Goal: Information Seeking & Learning: Learn about a topic

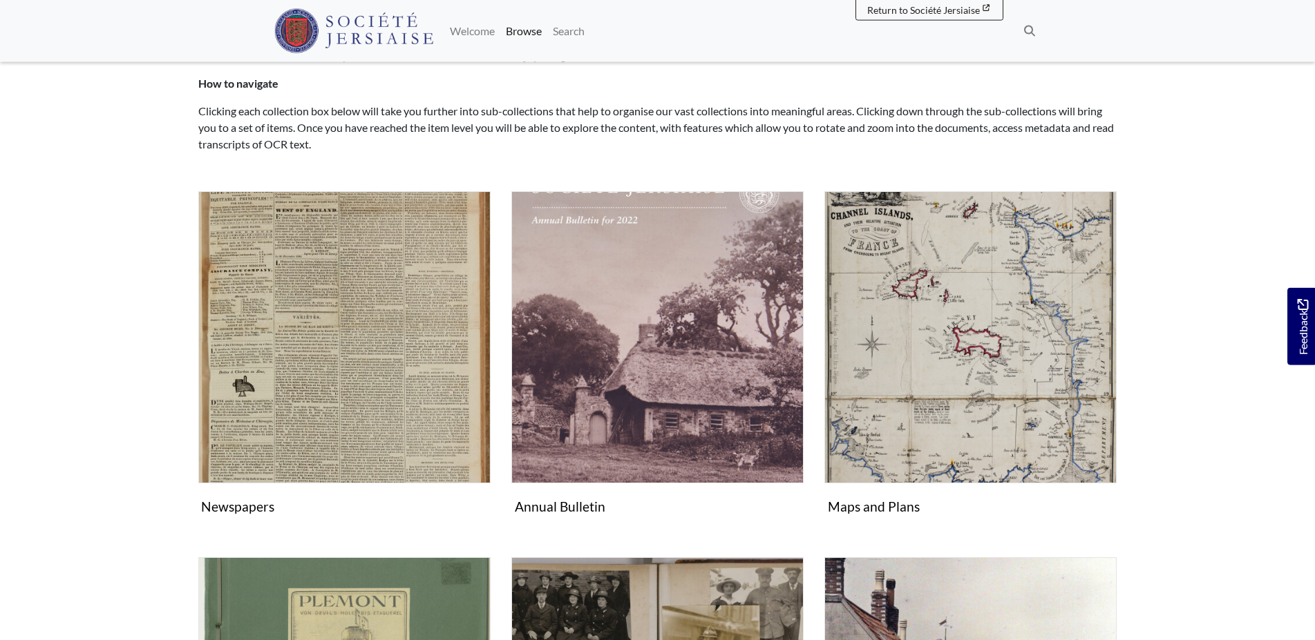
scroll to position [211, 0]
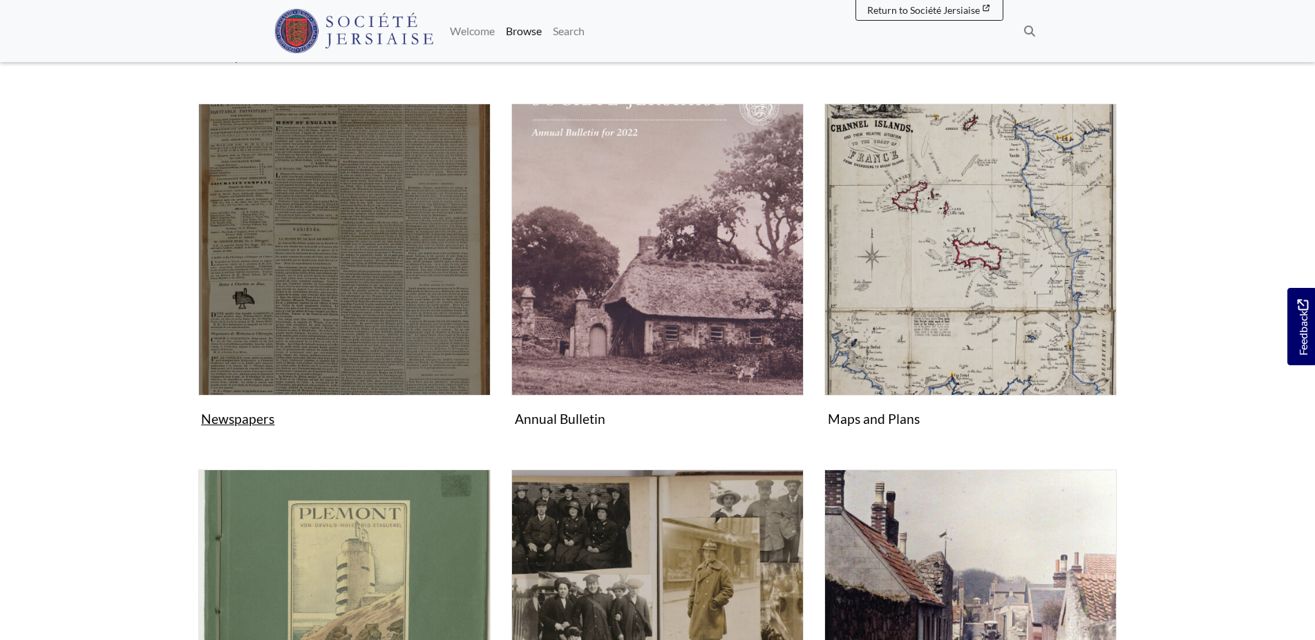
click at [387, 300] on img "Subcollection" at bounding box center [344, 250] width 292 height 292
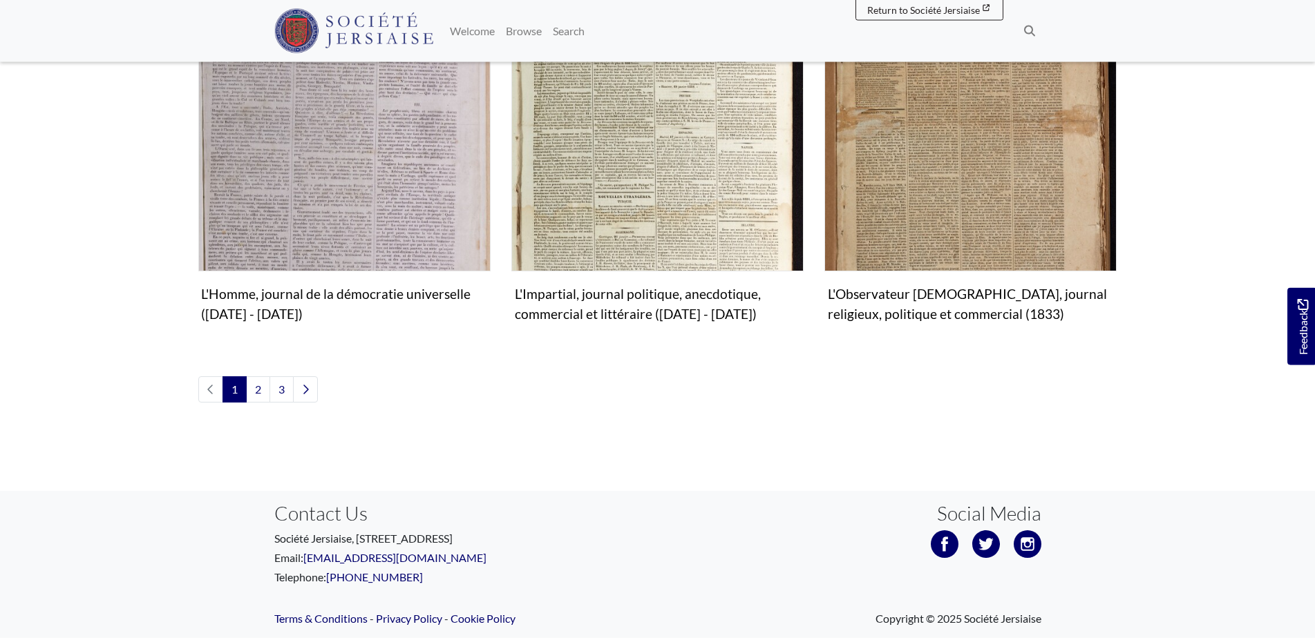
scroll to position [1691, 0]
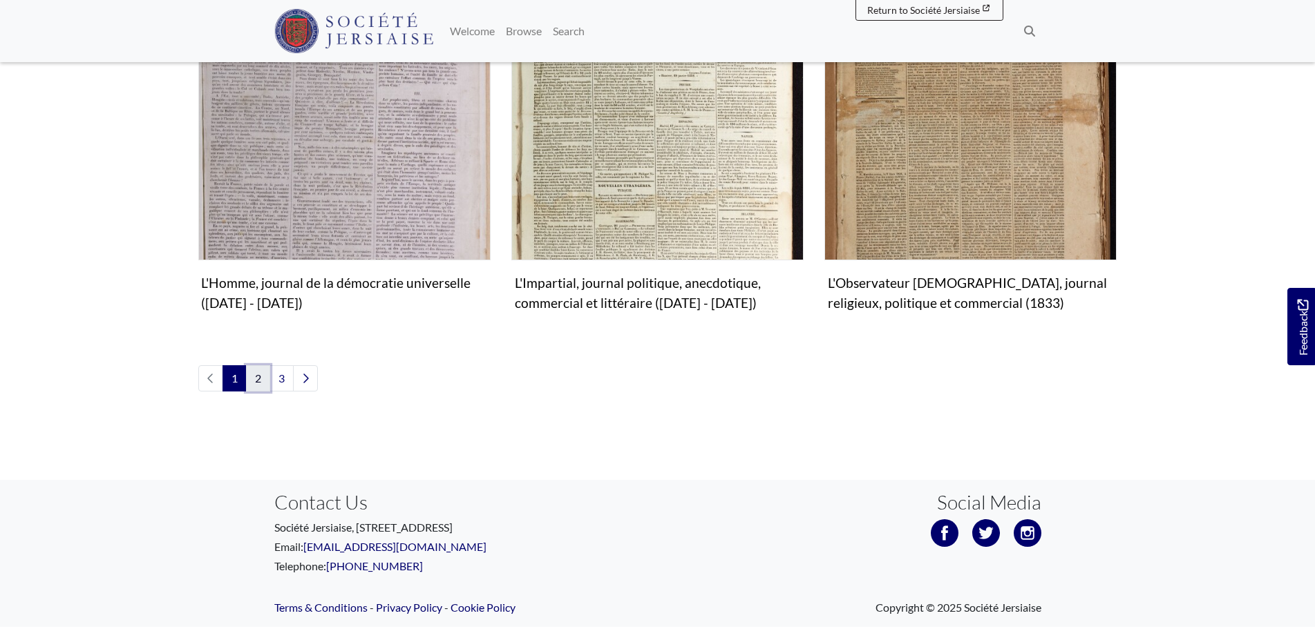
click at [260, 365] on link "2" at bounding box center [258, 378] width 24 height 26
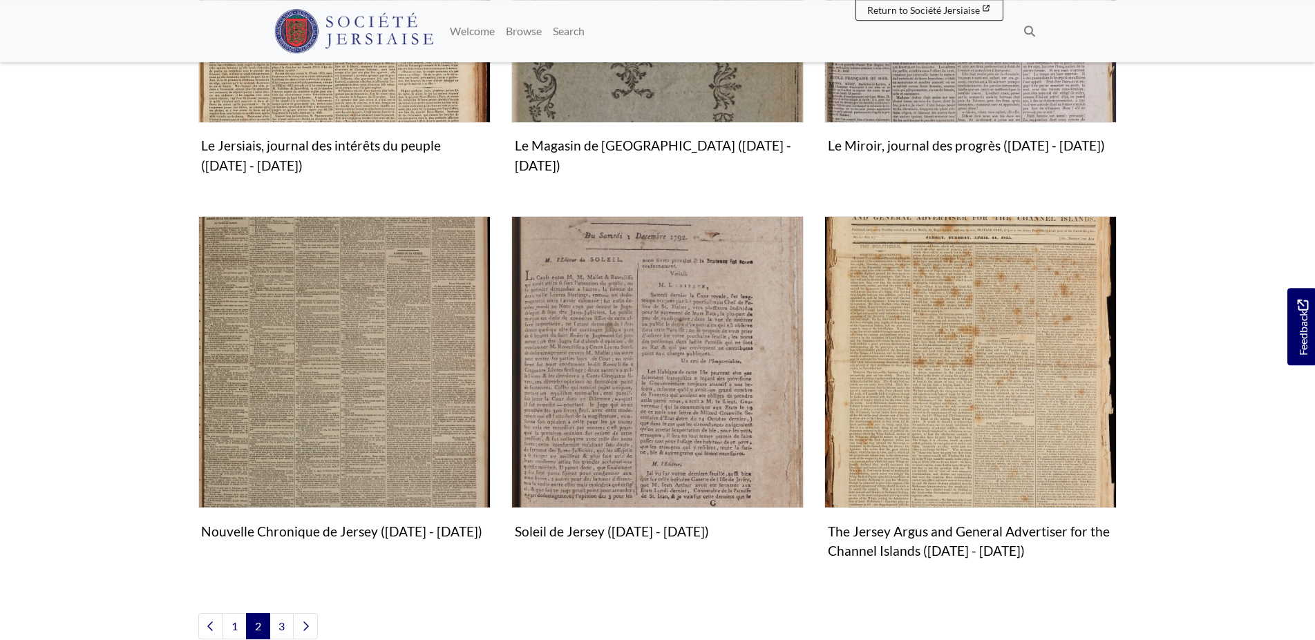
scroll to position [1550, 0]
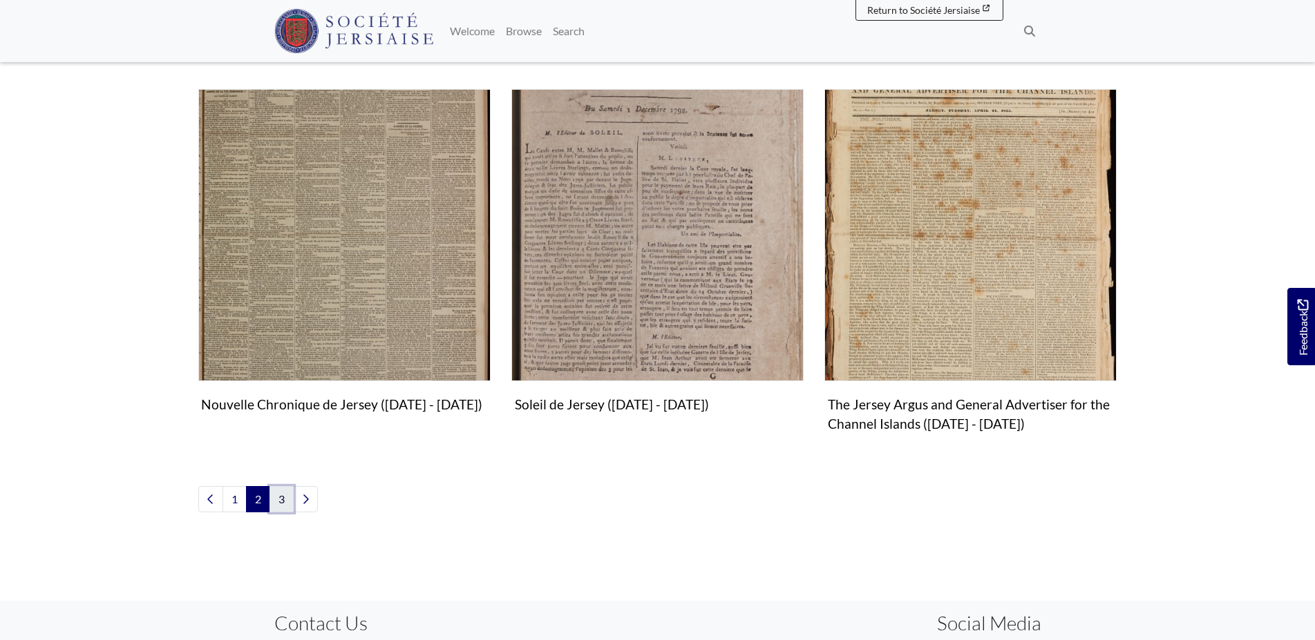
click at [282, 495] on link "3" at bounding box center [281, 499] width 24 height 26
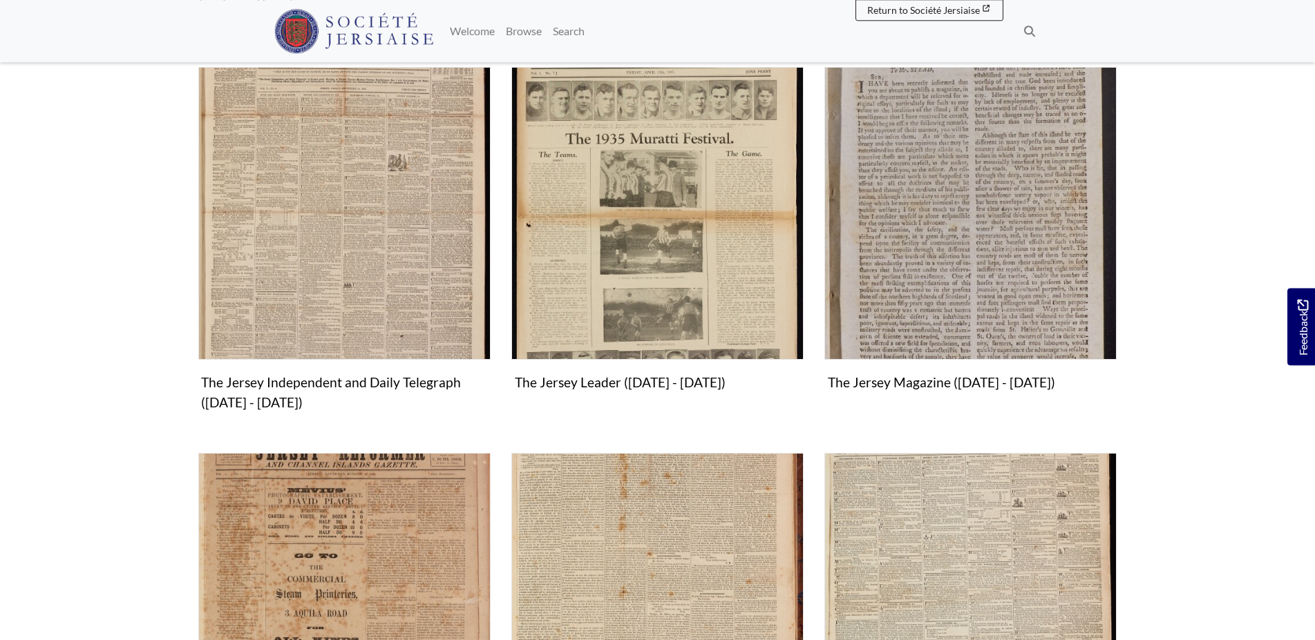
scroll to position [352, 0]
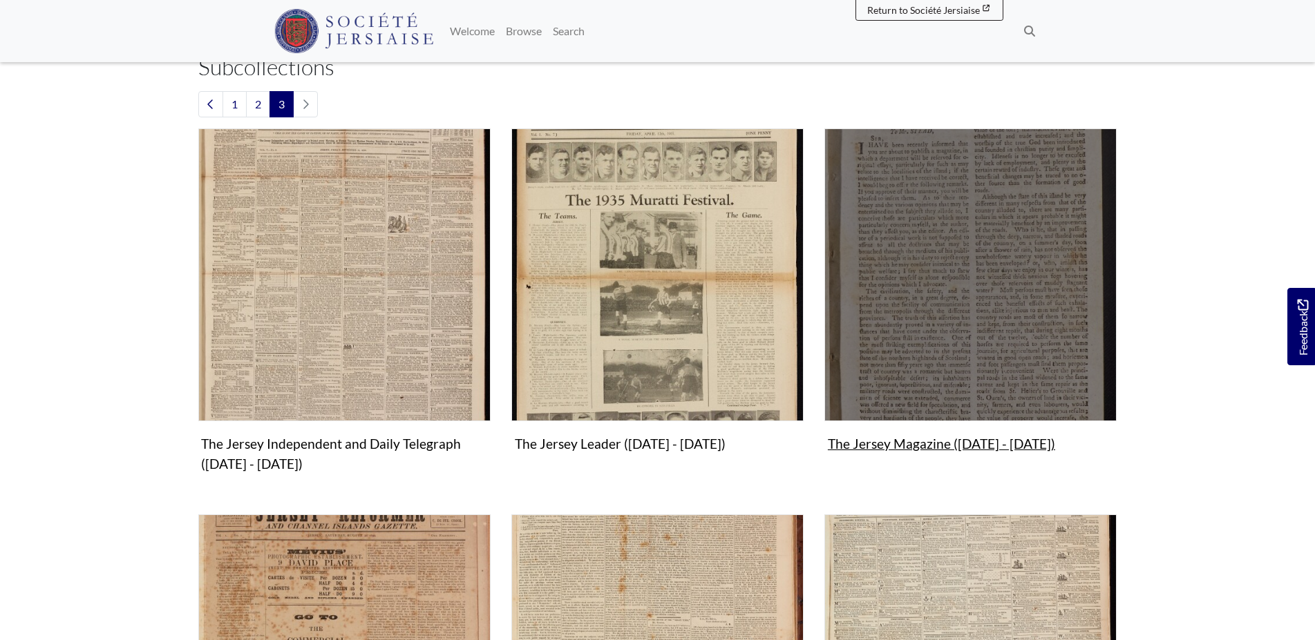
click at [984, 285] on img "Subcollection" at bounding box center [970, 274] width 292 height 292
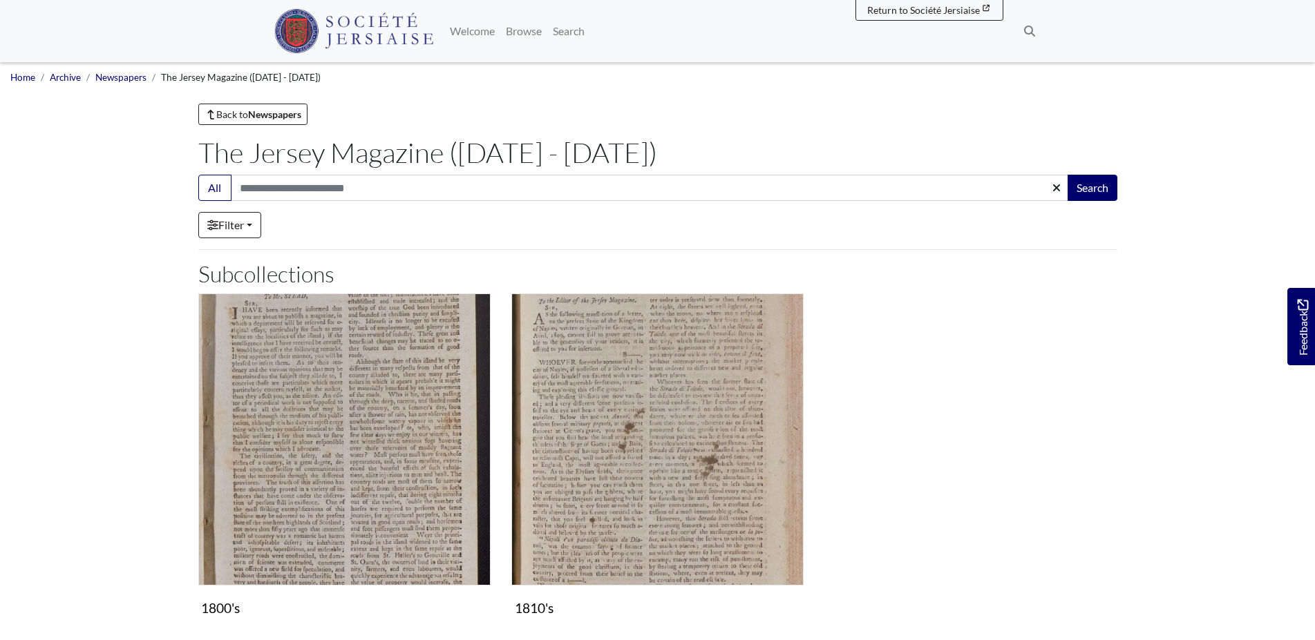
scroll to position [141, 0]
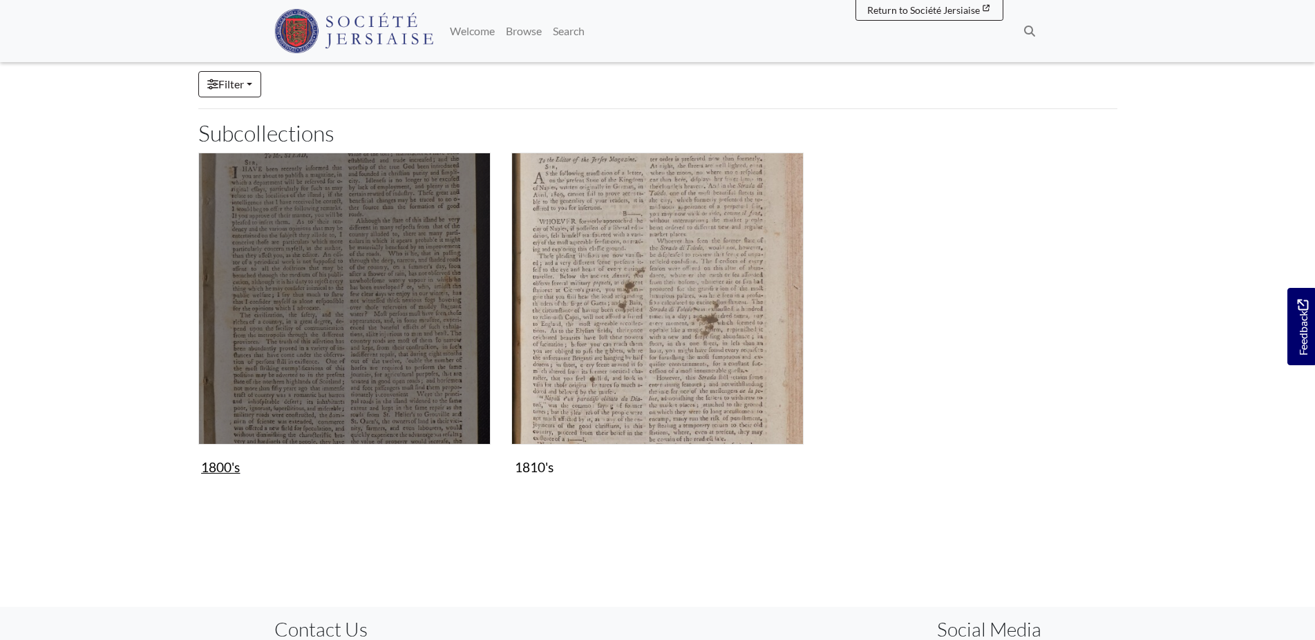
click at [385, 341] on img "Subcollection" at bounding box center [344, 299] width 292 height 292
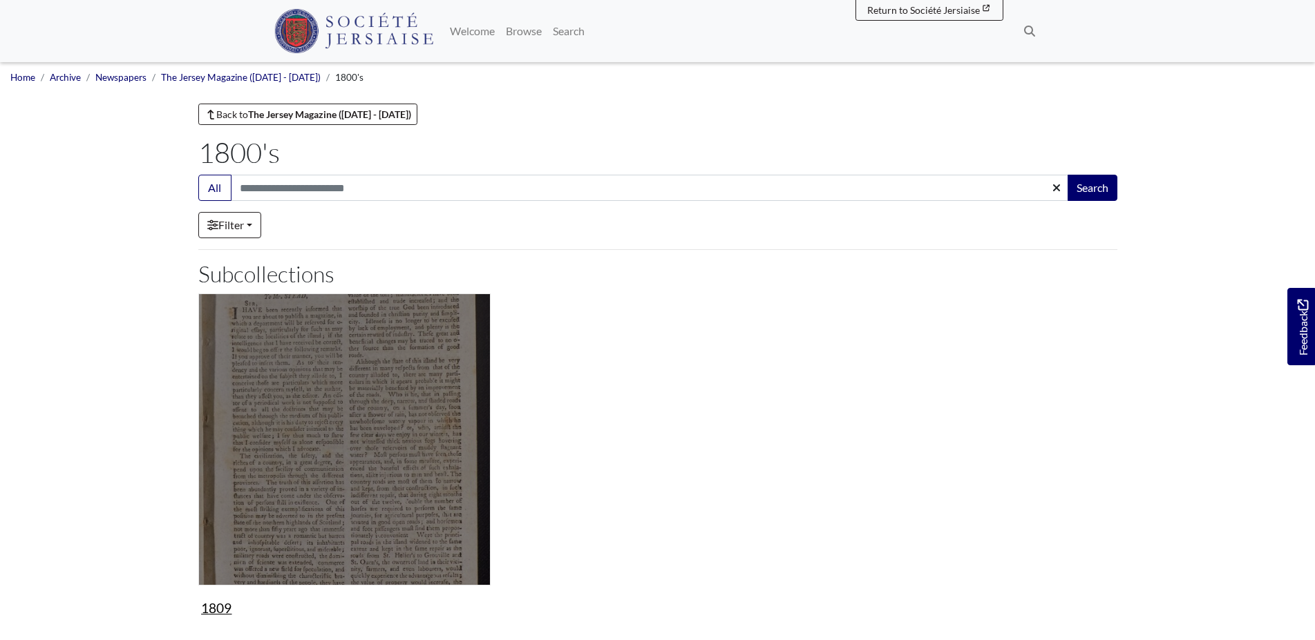
click at [381, 449] on img "Subcollection" at bounding box center [344, 440] width 292 height 292
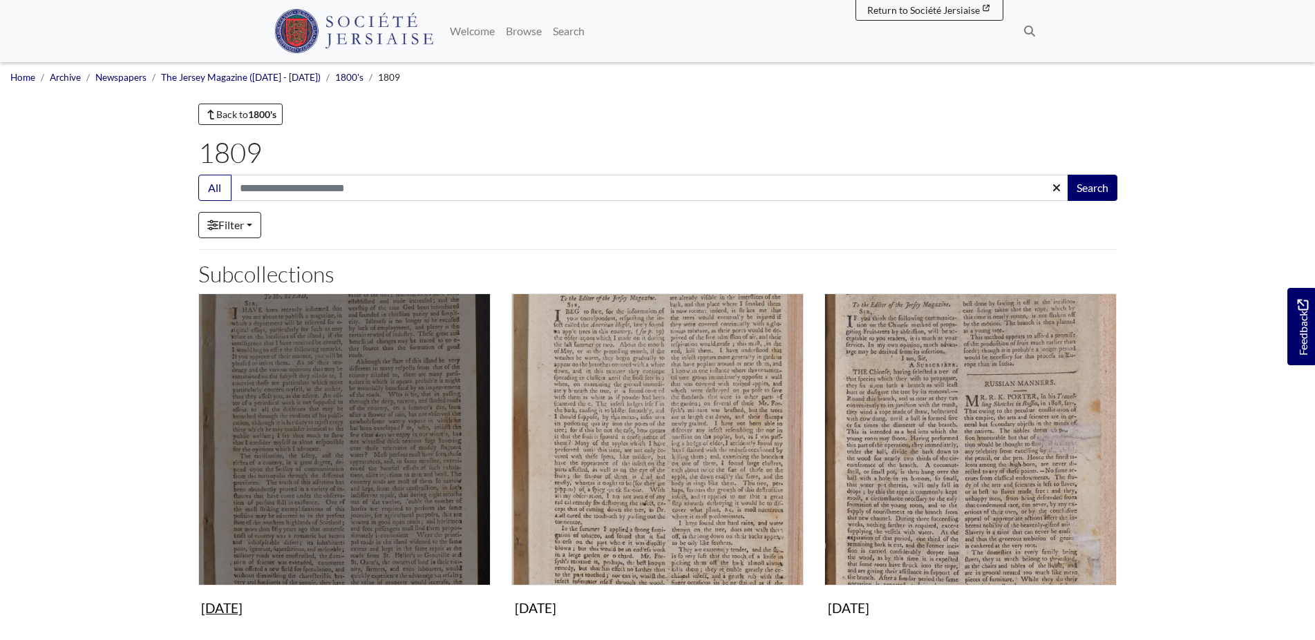
click at [372, 459] on img "Subcollection" at bounding box center [344, 440] width 292 height 292
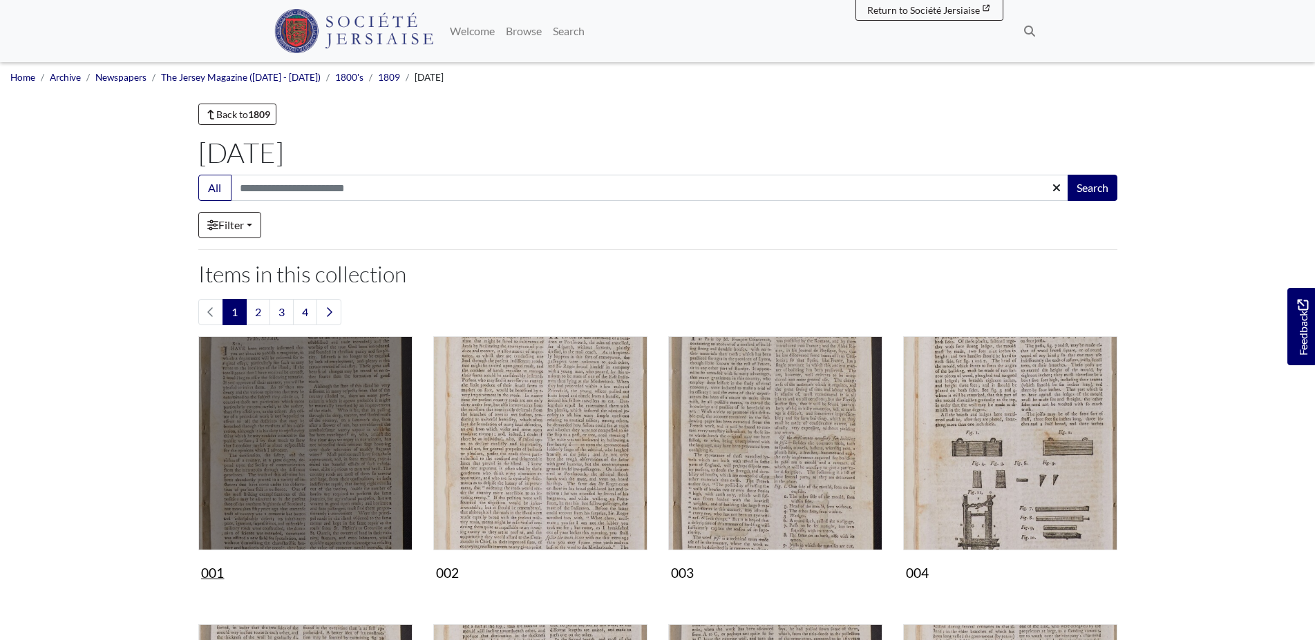
click at [327, 459] on img "Items in this Collection" at bounding box center [305, 443] width 214 height 214
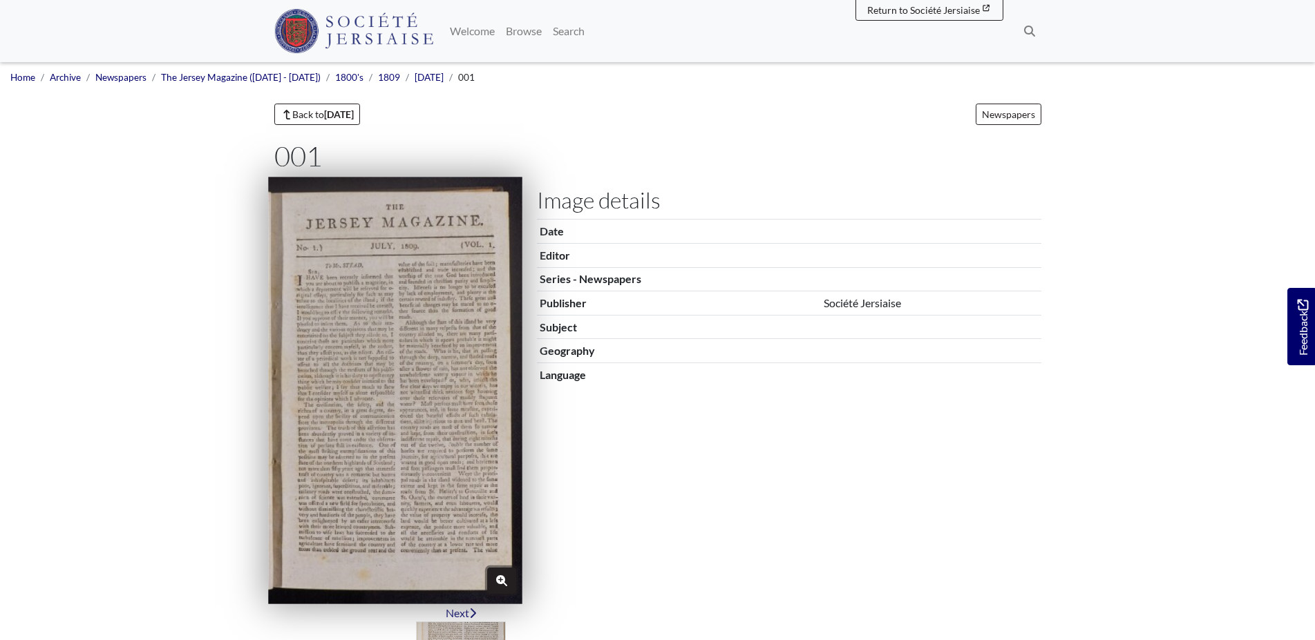
click at [498, 576] on icon "Zoom" at bounding box center [501, 580] width 11 height 11
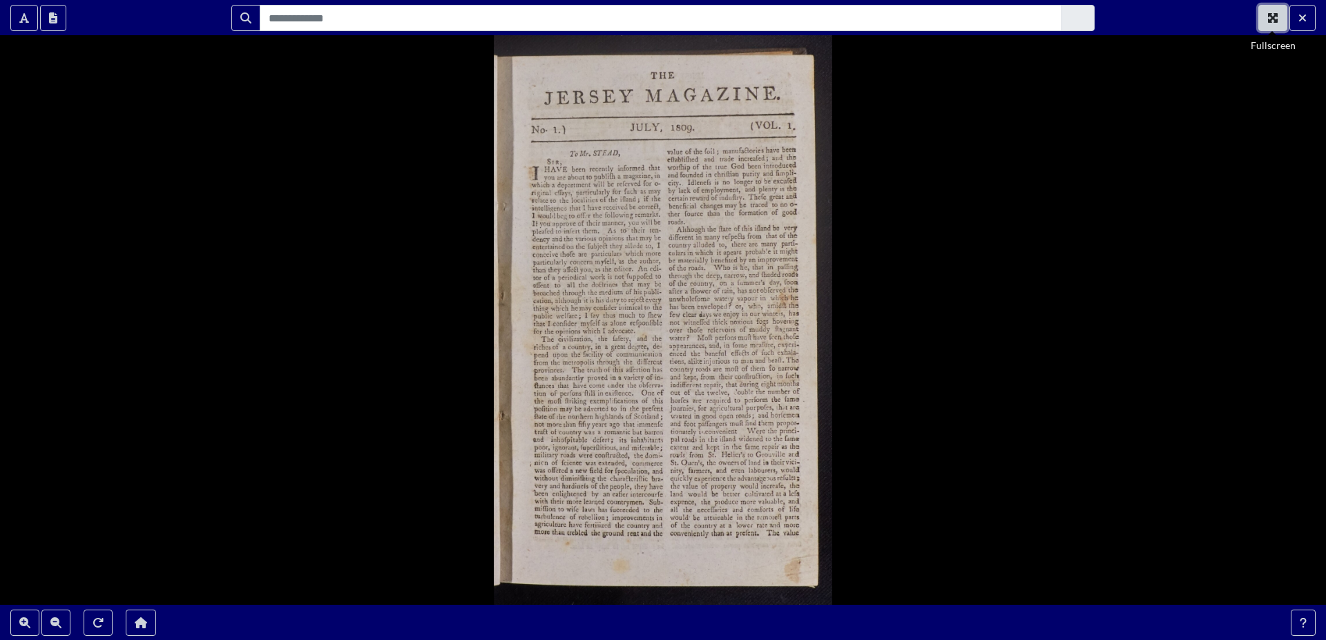
click at [1270, 14] on icon "Fullscreen" at bounding box center [1273, 18] width 10 height 10
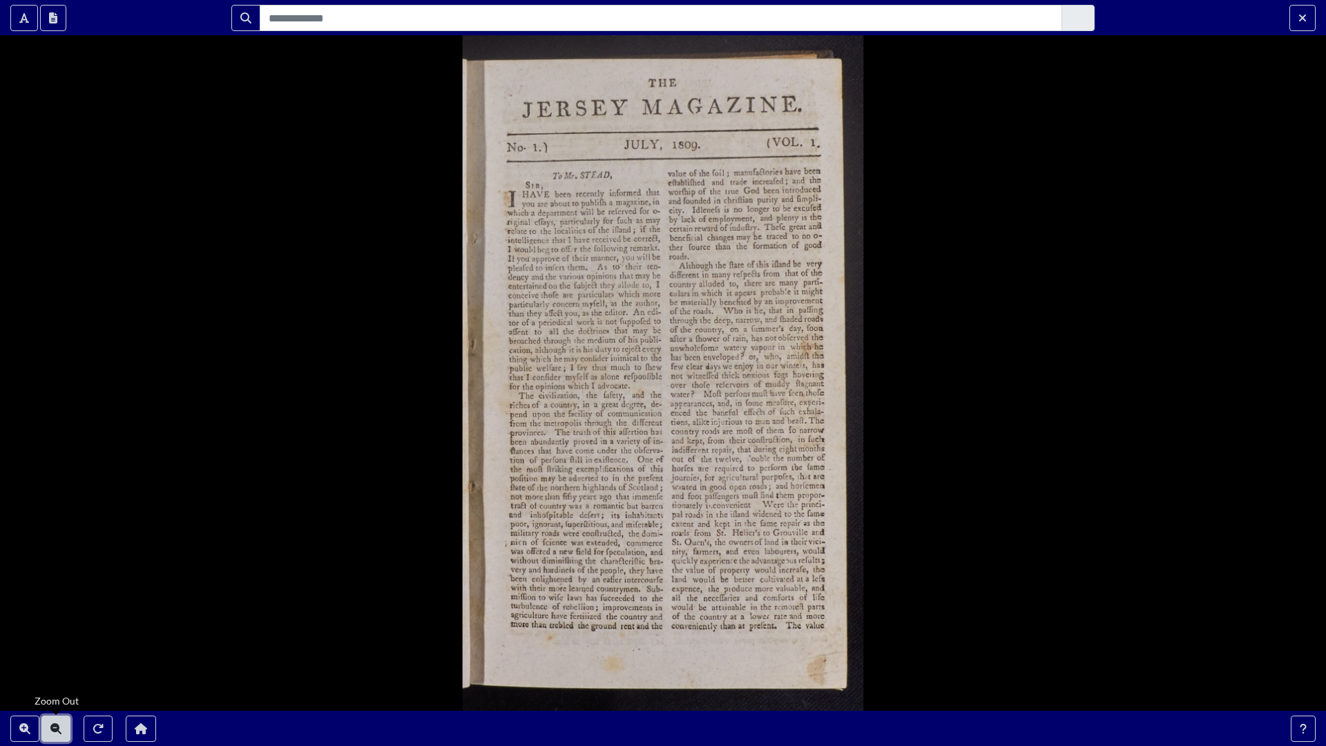
click at [52, 640] on button "Zoom Out" at bounding box center [55, 729] width 29 height 26
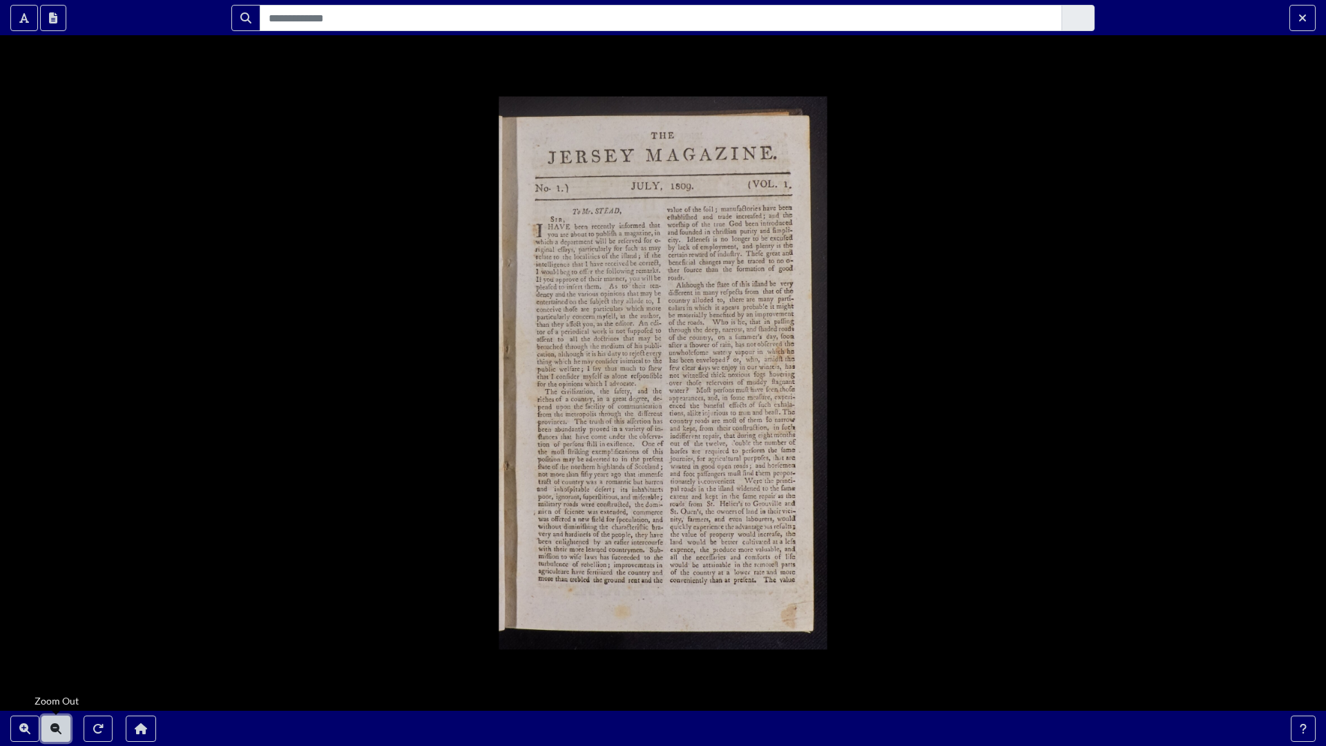
click at [52, 640] on button "Zoom Out" at bounding box center [55, 729] width 29 height 26
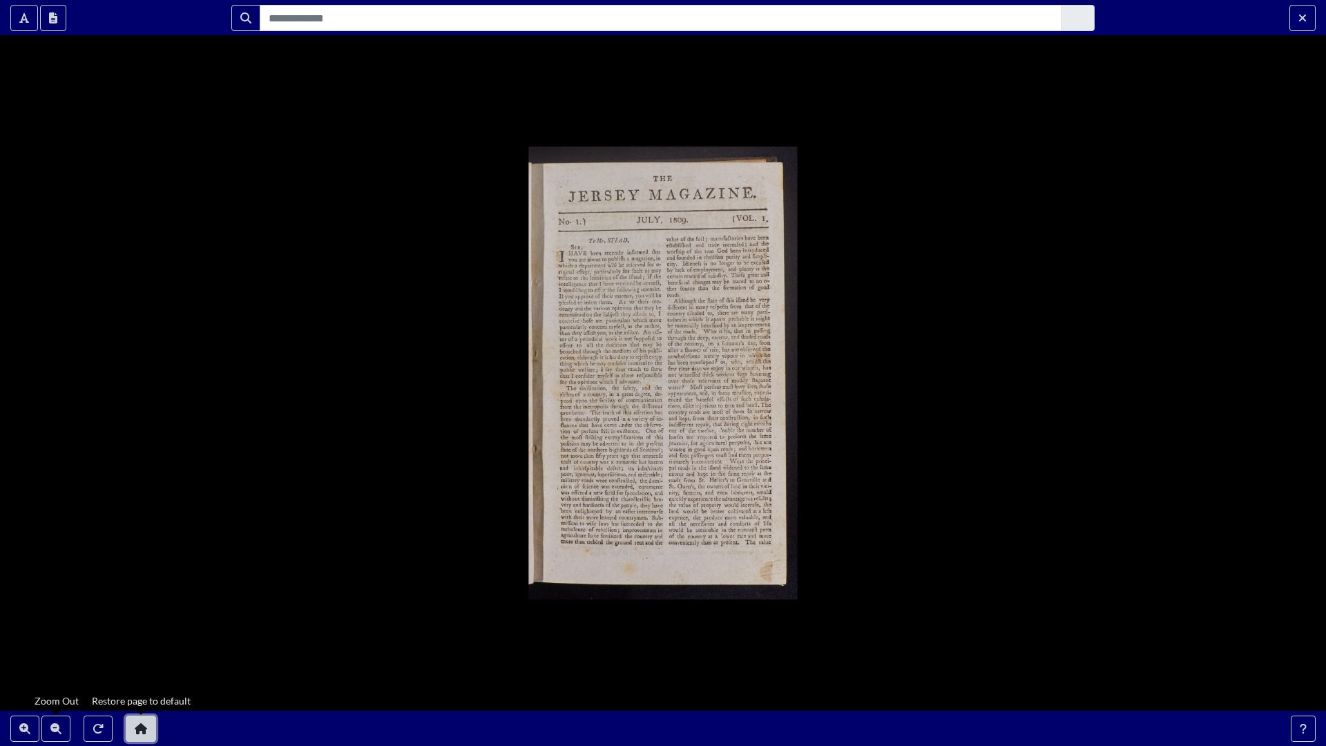
click at [141, 640] on button "Restore page to default" at bounding box center [141, 729] width 30 height 26
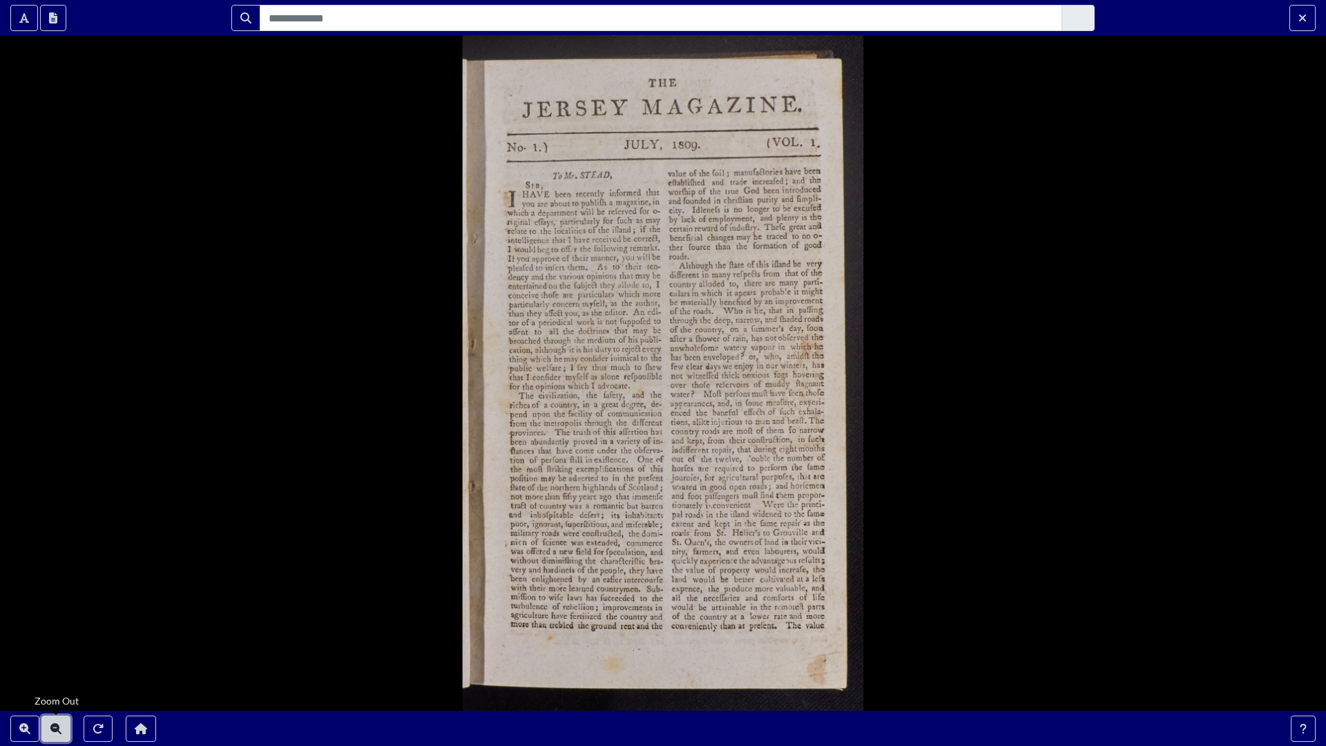
click at [51, 640] on button "Zoom Out" at bounding box center [55, 729] width 29 height 26
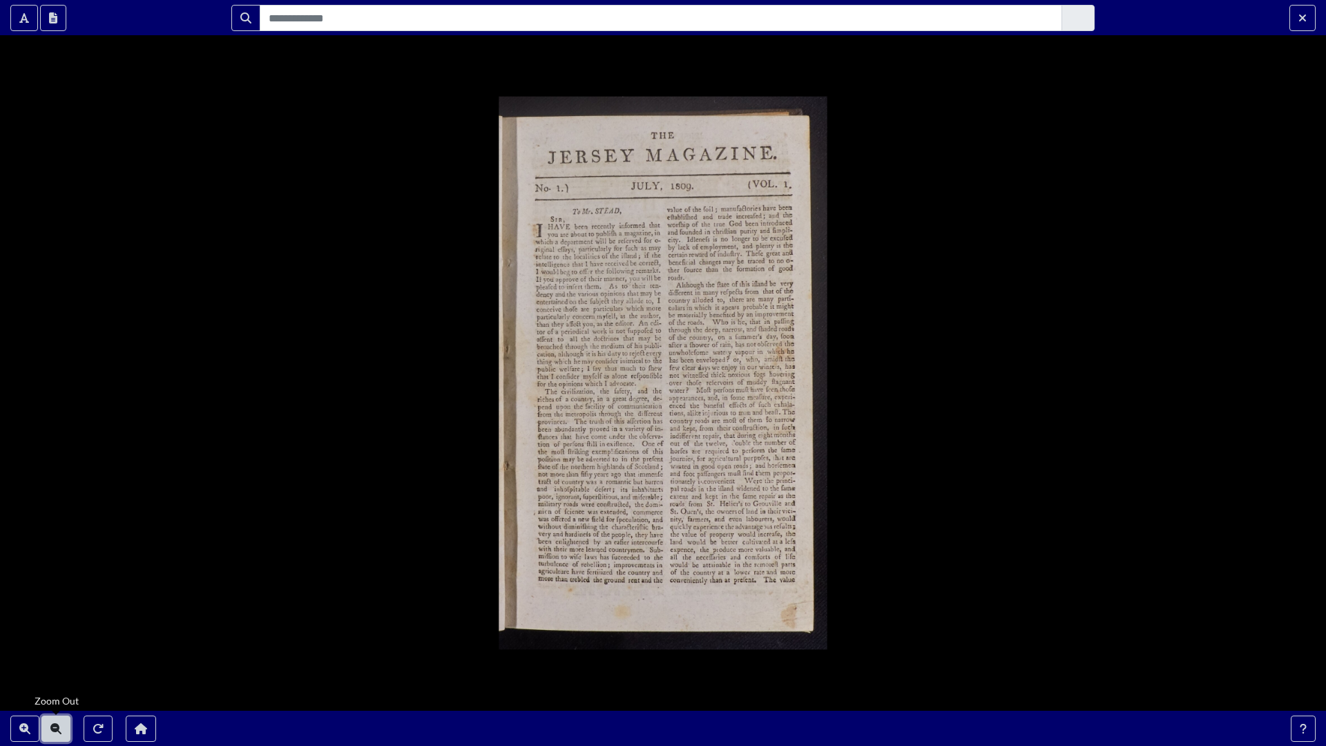
click at [51, 640] on button "Zoom Out" at bounding box center [55, 729] width 29 height 26
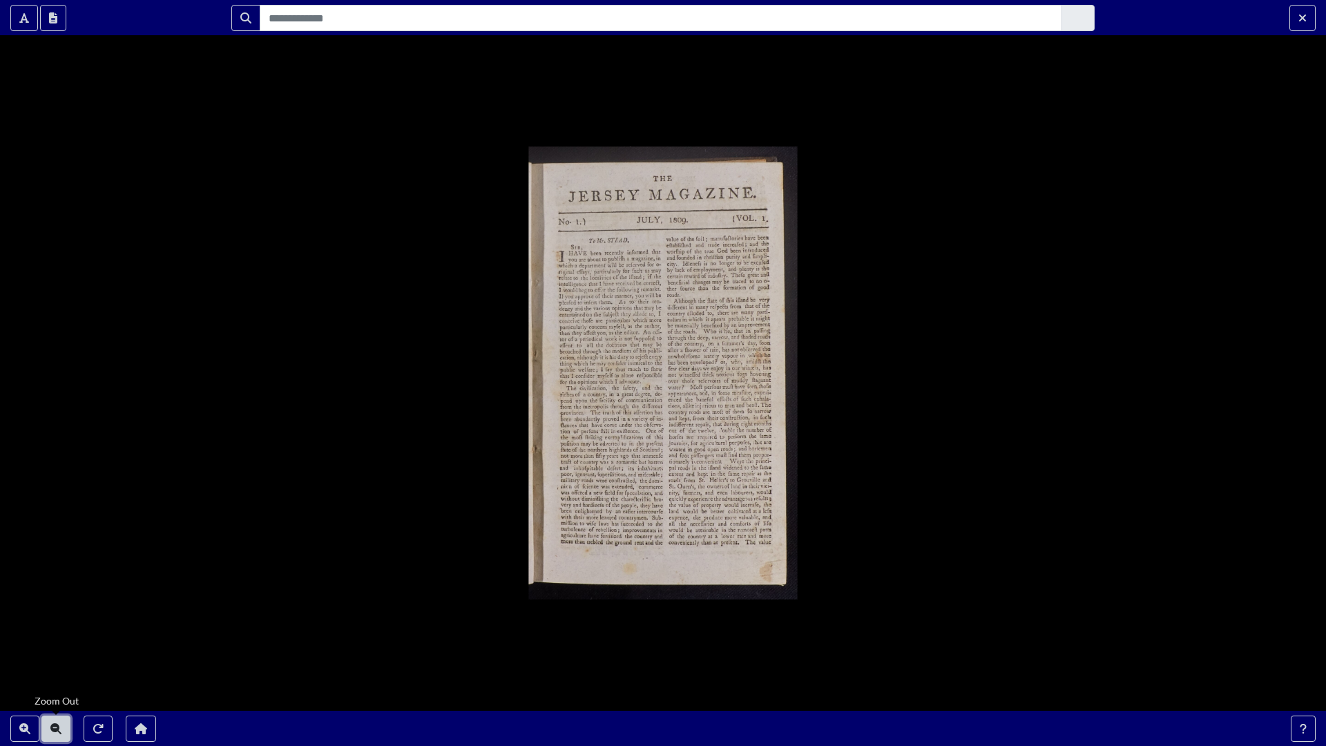
click at [52, 640] on button "Zoom Out" at bounding box center [55, 729] width 29 height 26
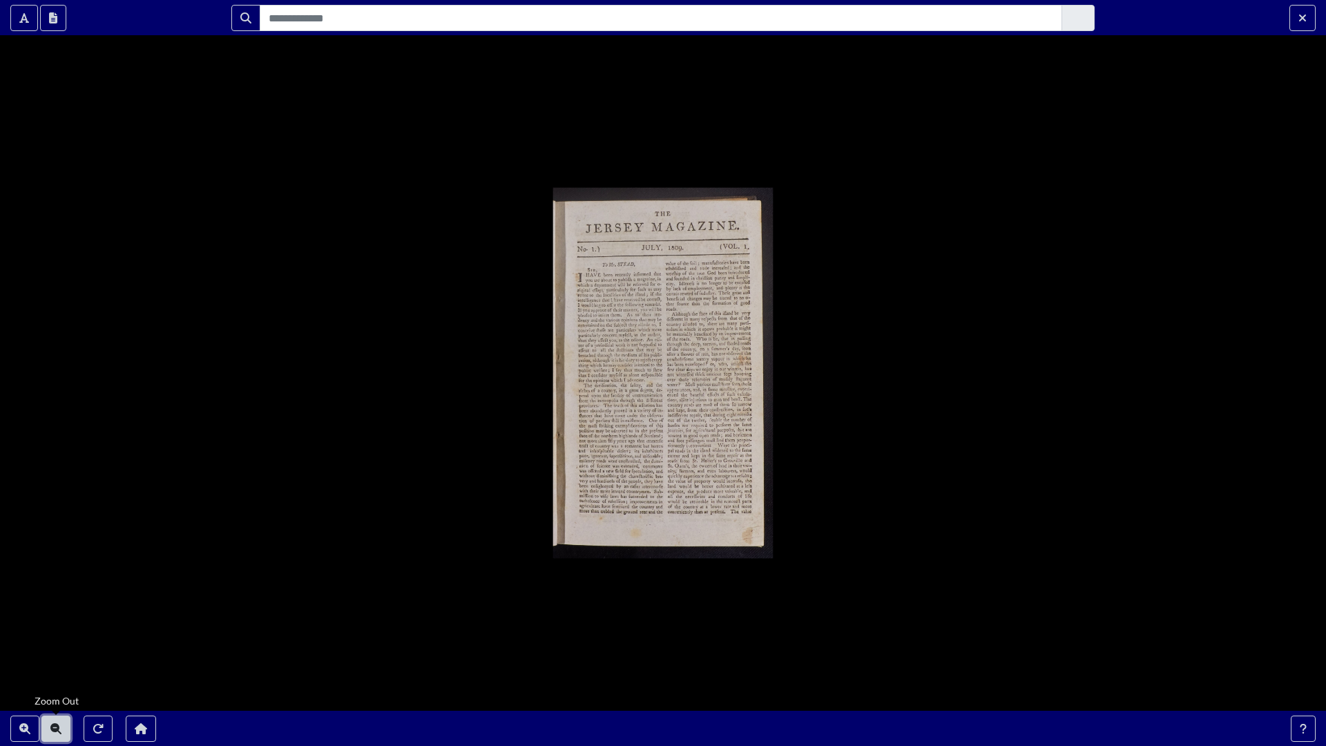
click at [52, 640] on button "Zoom Out" at bounding box center [55, 729] width 29 height 26
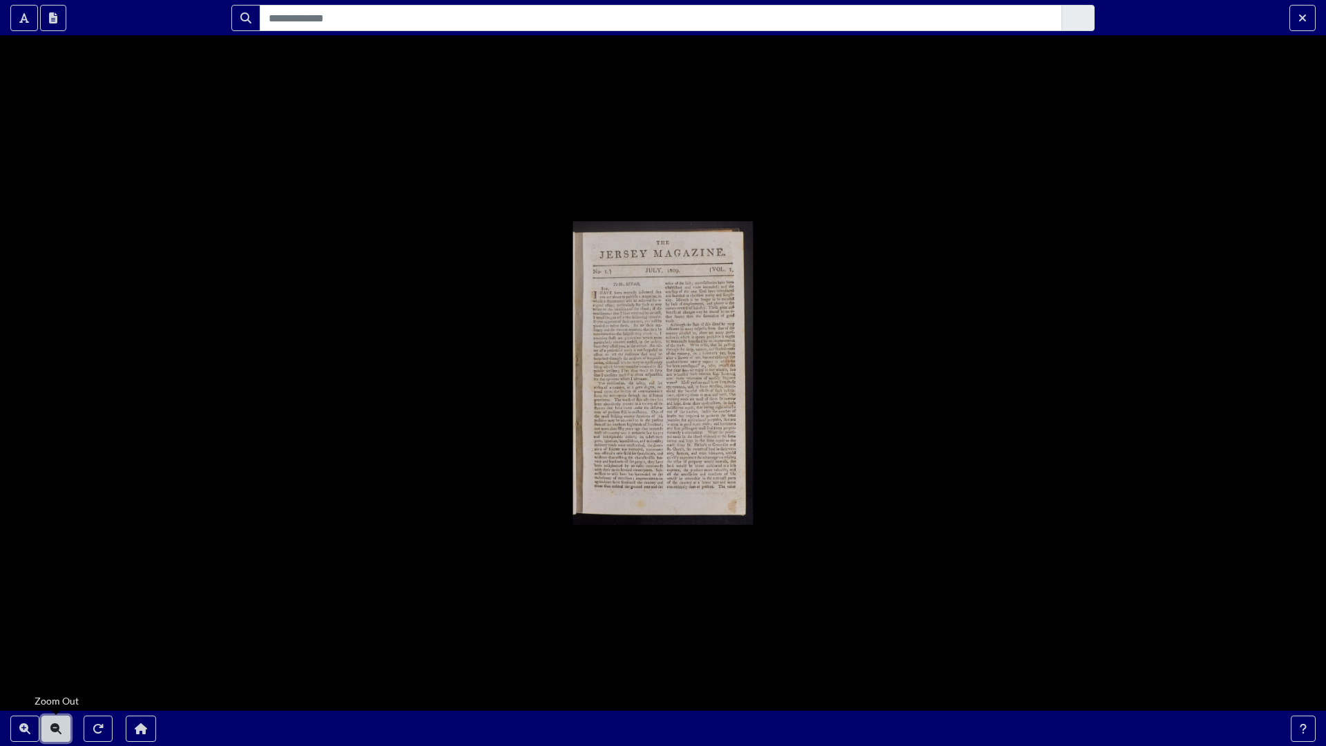
click at [53, 640] on button "Zoom Out" at bounding box center [55, 729] width 29 height 26
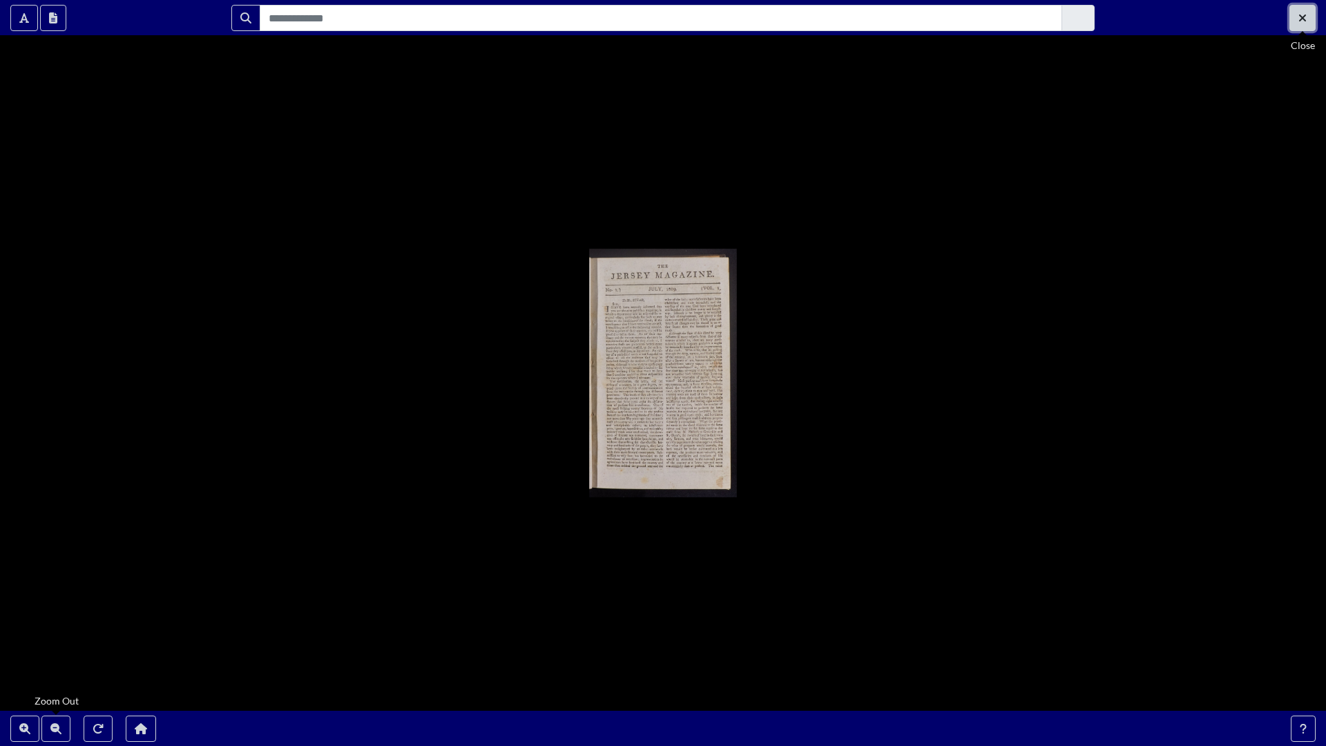
click at [1295, 8] on button "Exit Fullscreen" at bounding box center [1303, 18] width 26 height 26
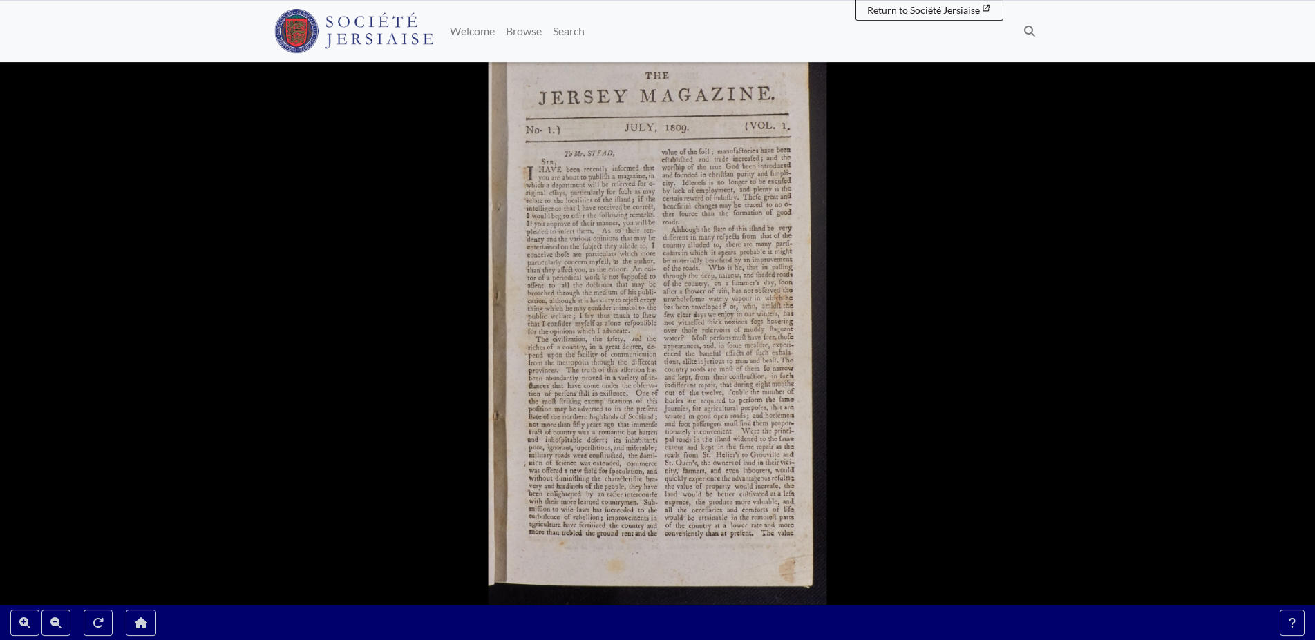
scroll to position [141, 0]
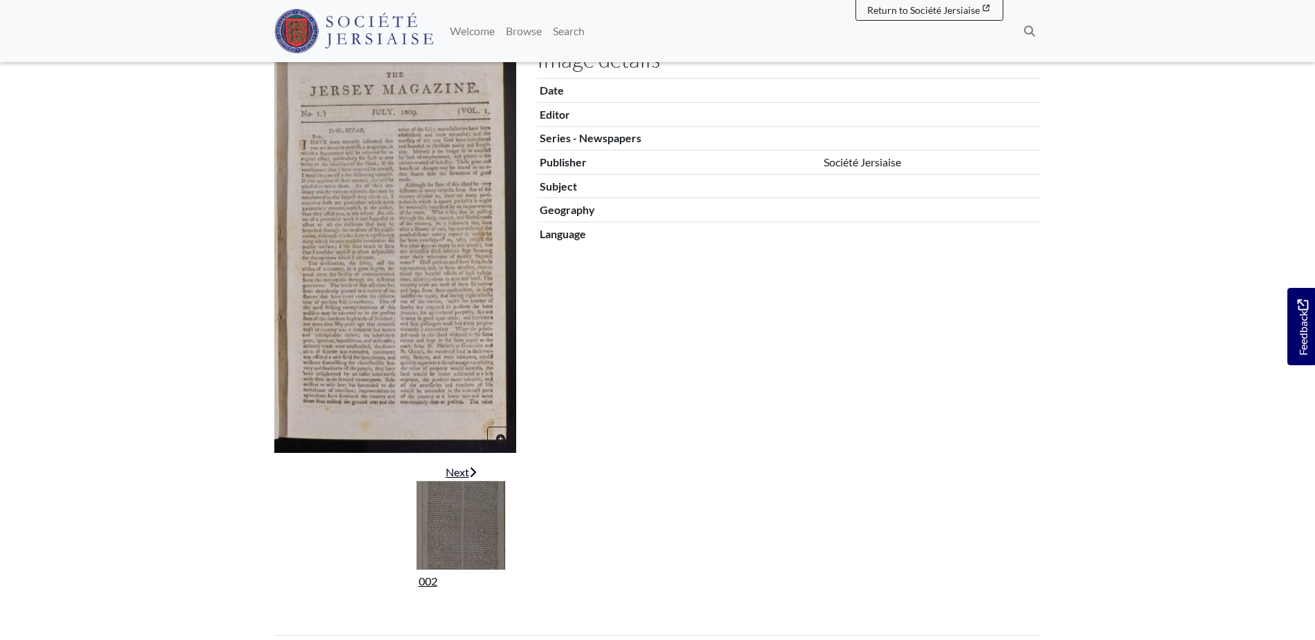
click at [471, 522] on img "Next item" at bounding box center [461, 526] width 90 height 90
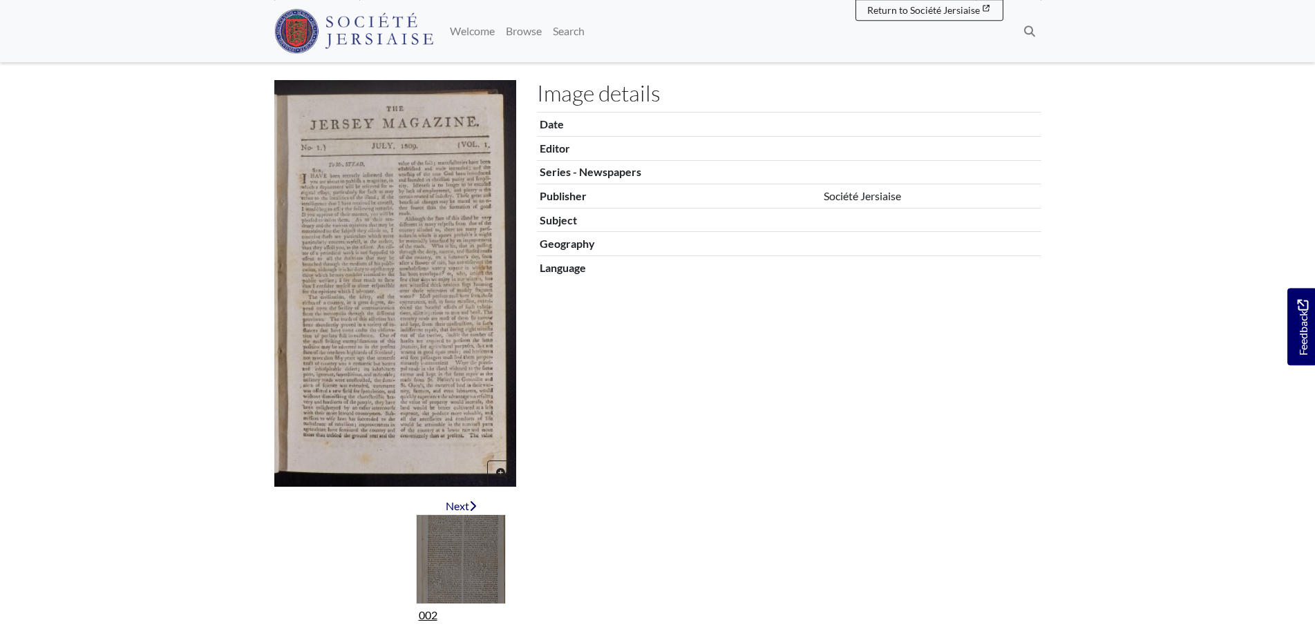
scroll to position [211, 0]
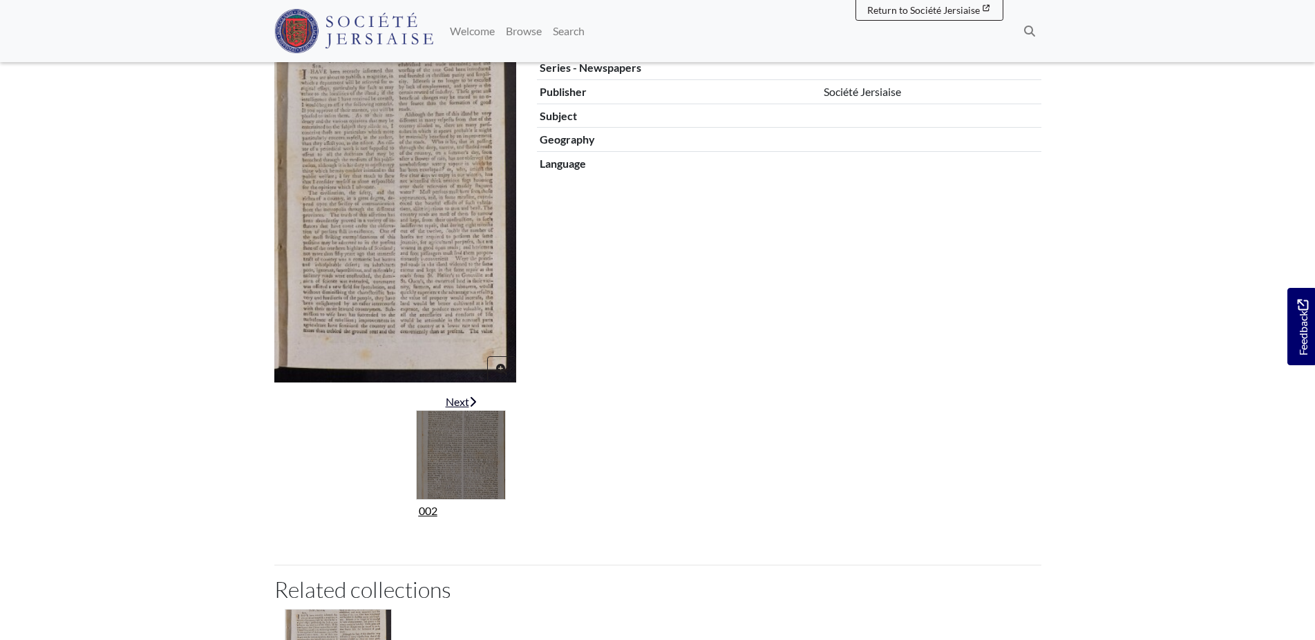
click at [472, 397] on icon "Next item" at bounding box center [472, 402] width 7 height 11
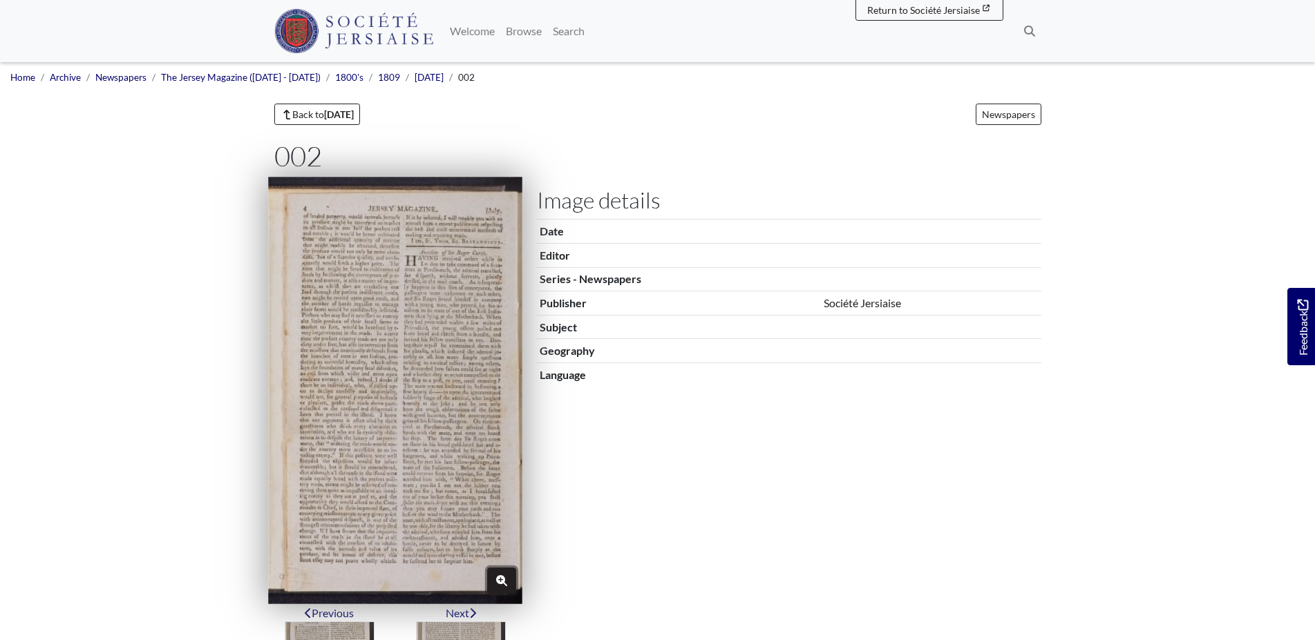
click at [498, 573] on button "Zoom" at bounding box center [501, 581] width 29 height 26
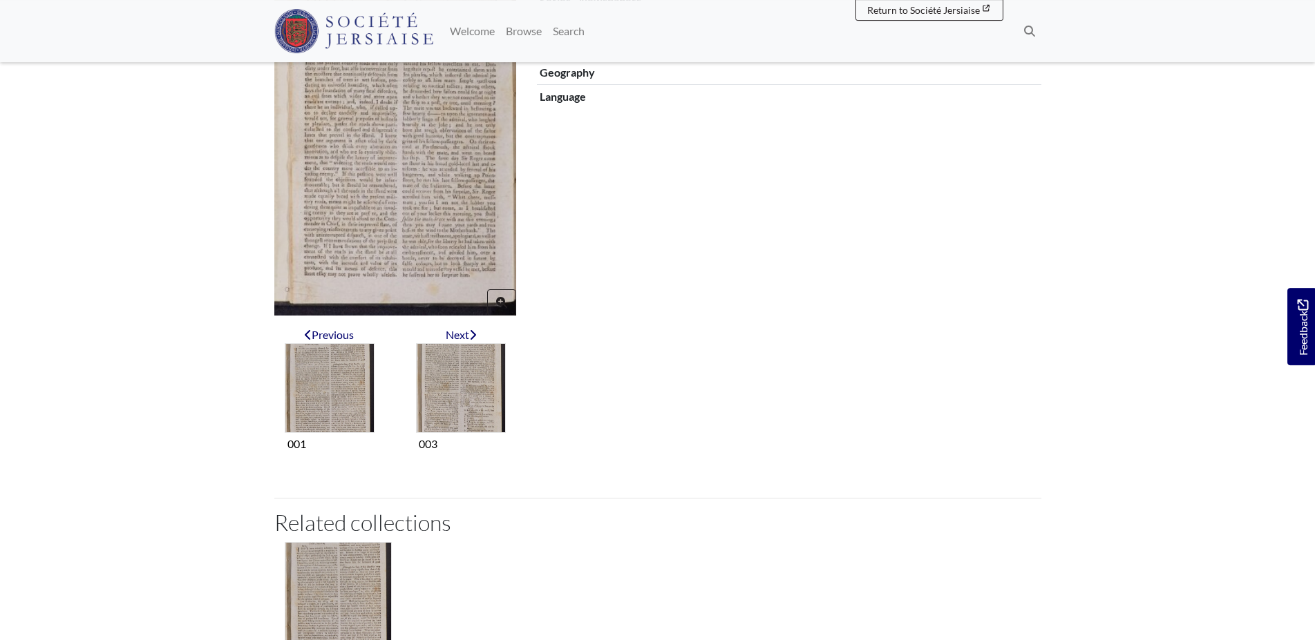
scroll to position [141, 0]
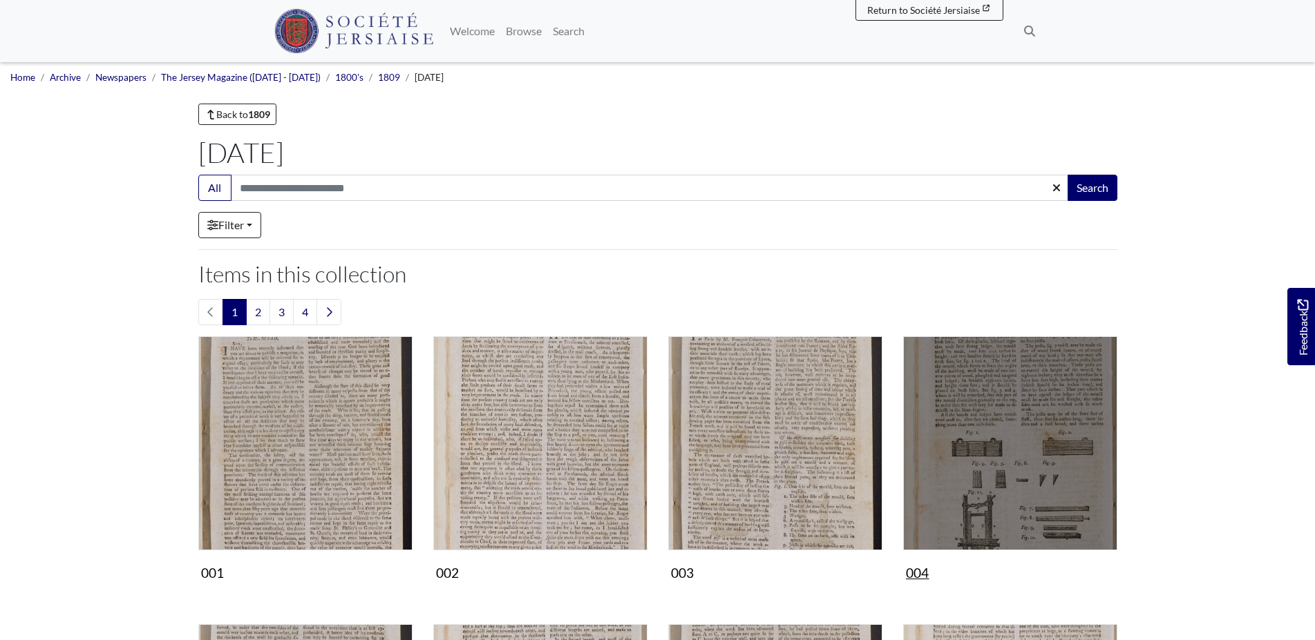
click at [1034, 473] on img "Items in this Collection" at bounding box center [1010, 443] width 214 height 214
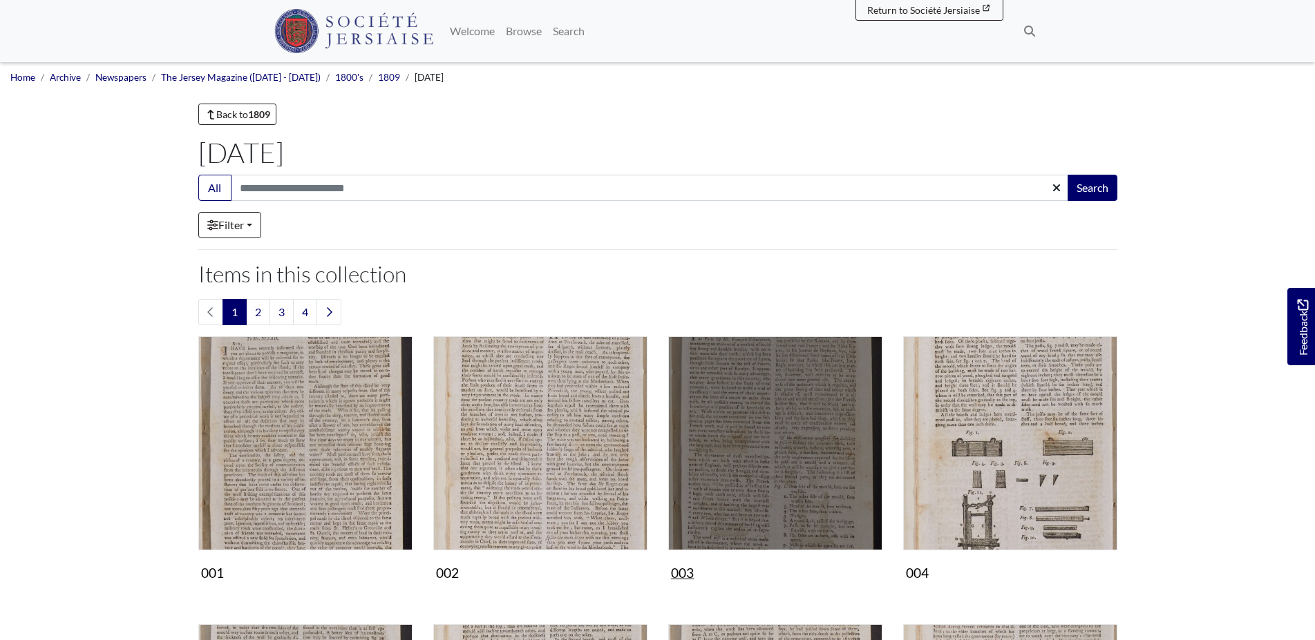
click at [765, 437] on img "Items in this Collection" at bounding box center [775, 443] width 214 height 214
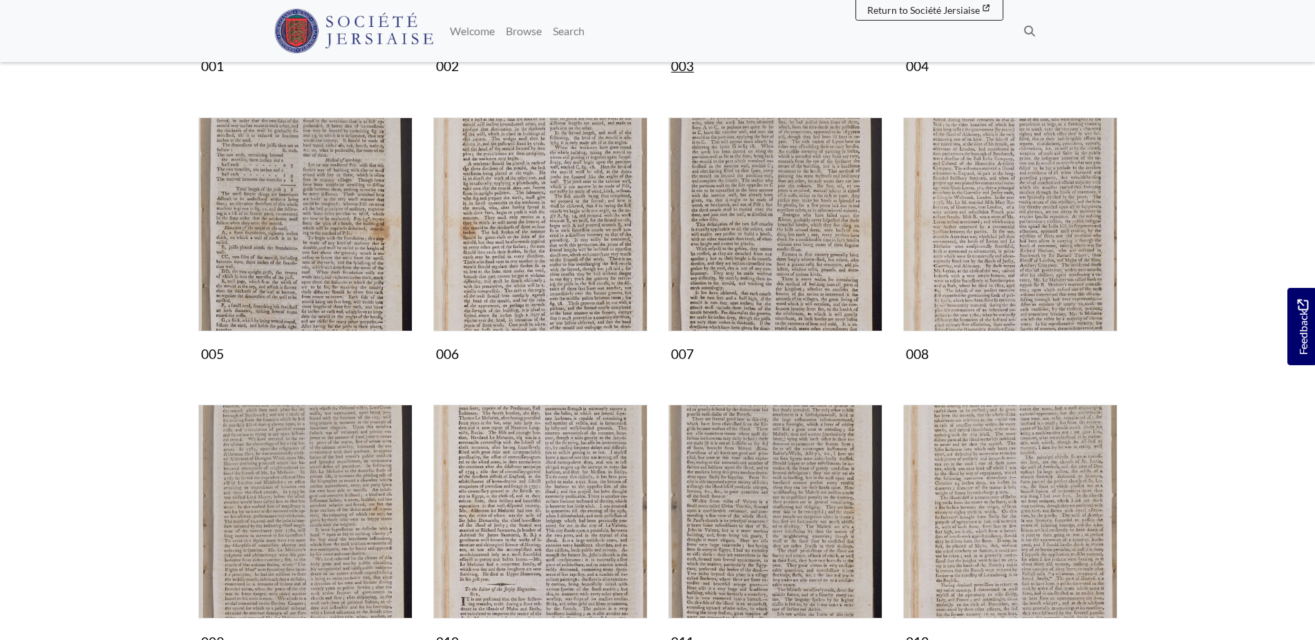
scroll to position [705, 0]
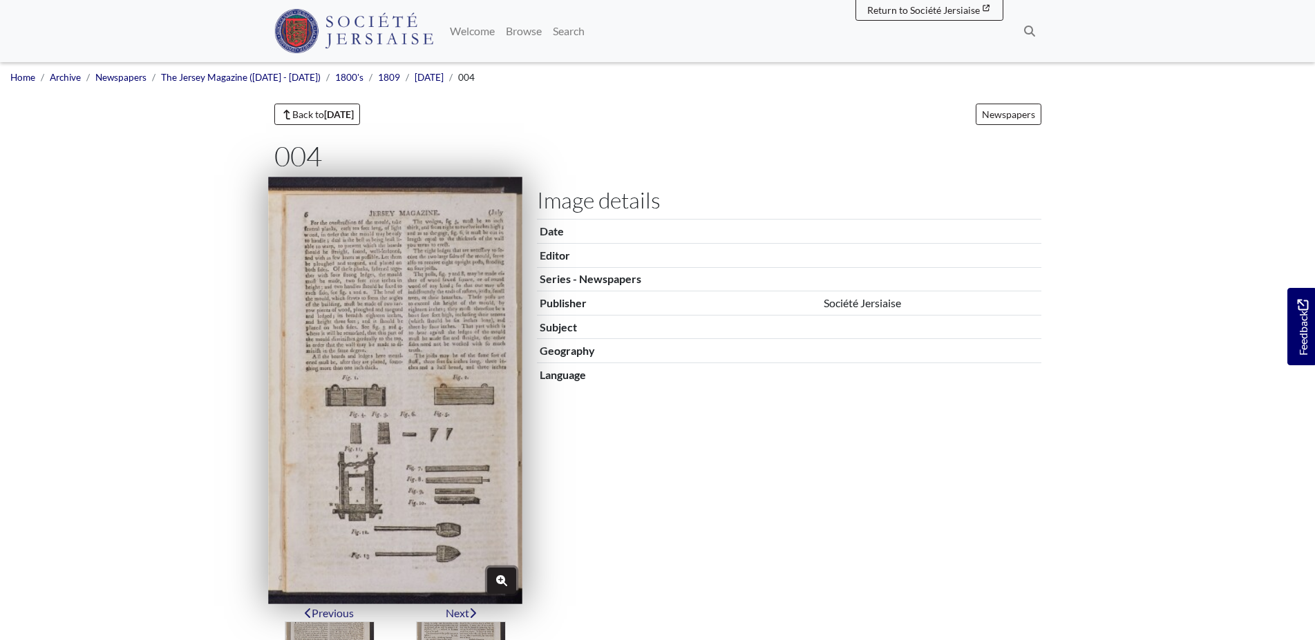
click at [501, 575] on button "Zoom" at bounding box center [501, 581] width 29 height 26
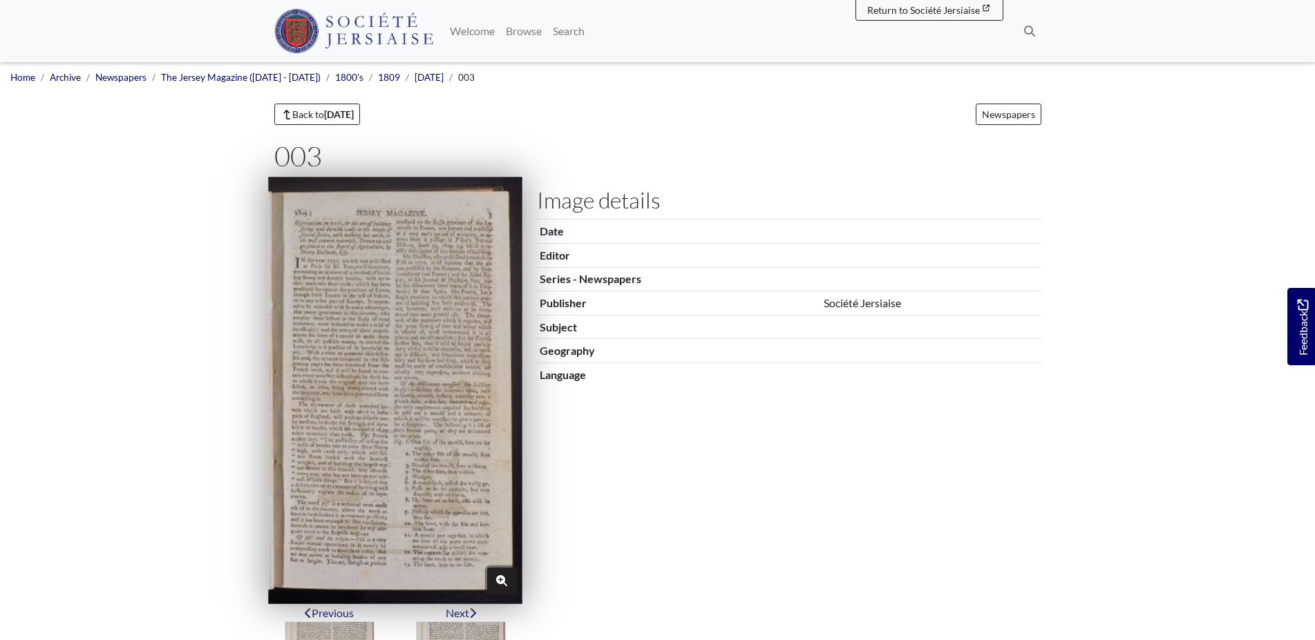
click at [499, 580] on icon "Zoom" at bounding box center [501, 580] width 11 height 11
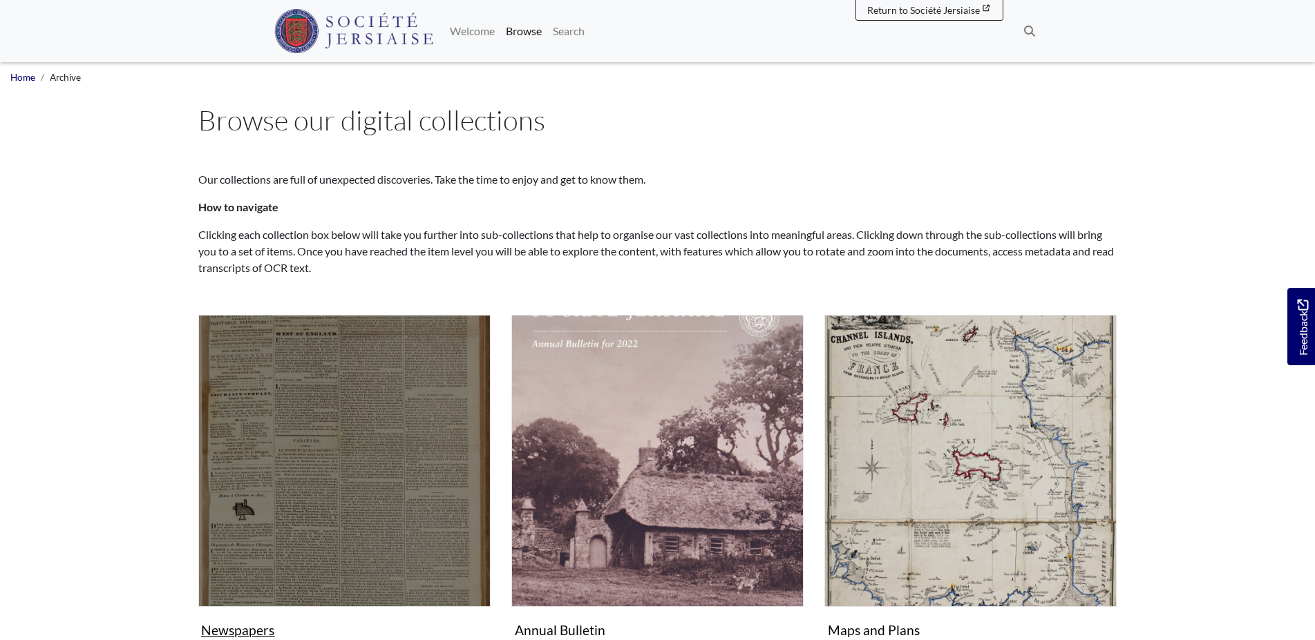
click at [381, 543] on img "Subcollection" at bounding box center [344, 461] width 292 height 292
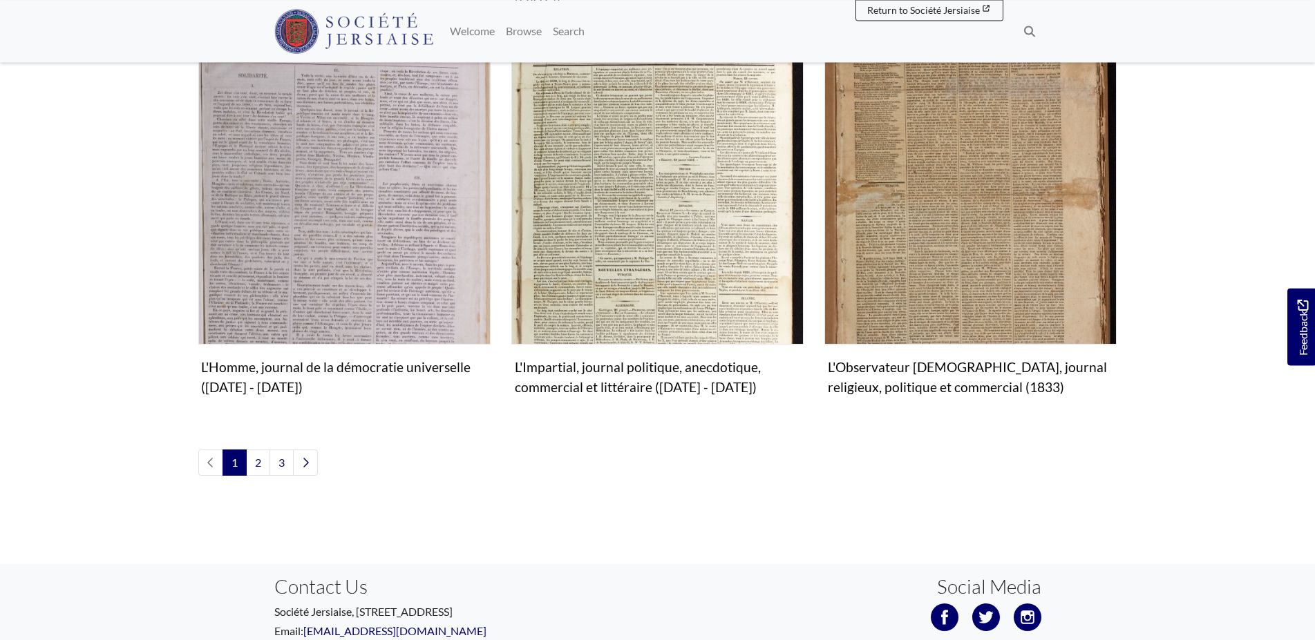
scroll to position [1621, 0]
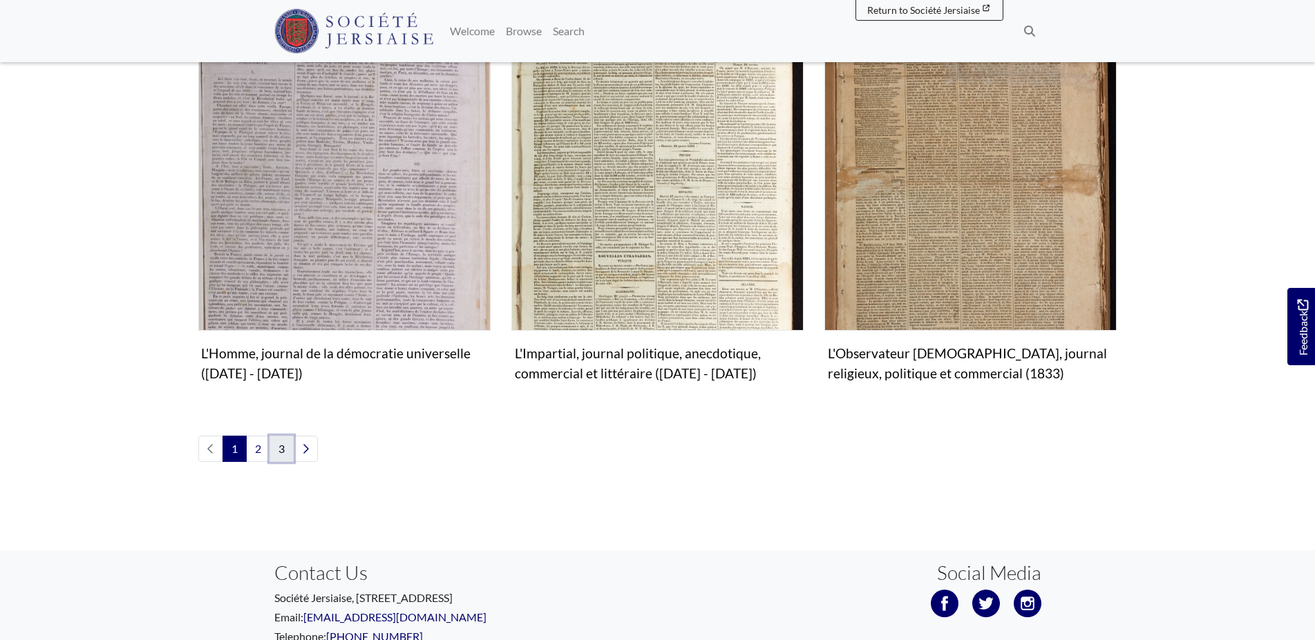
click at [283, 436] on link "3" at bounding box center [281, 449] width 24 height 26
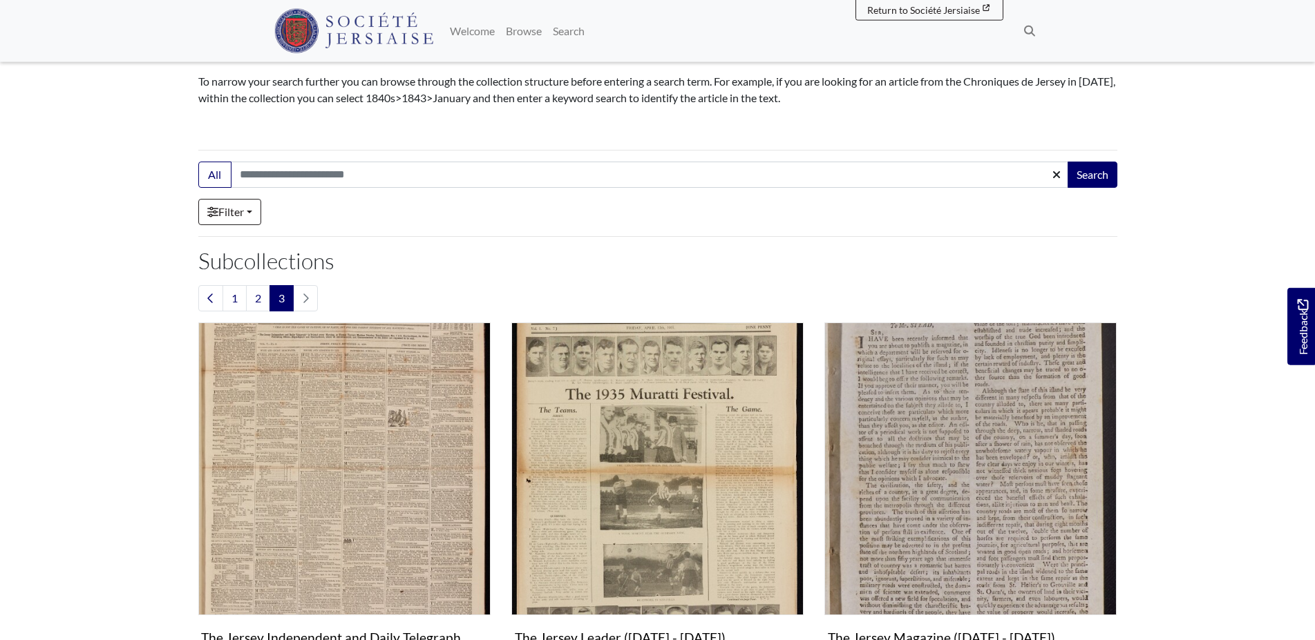
scroll to position [282, 0]
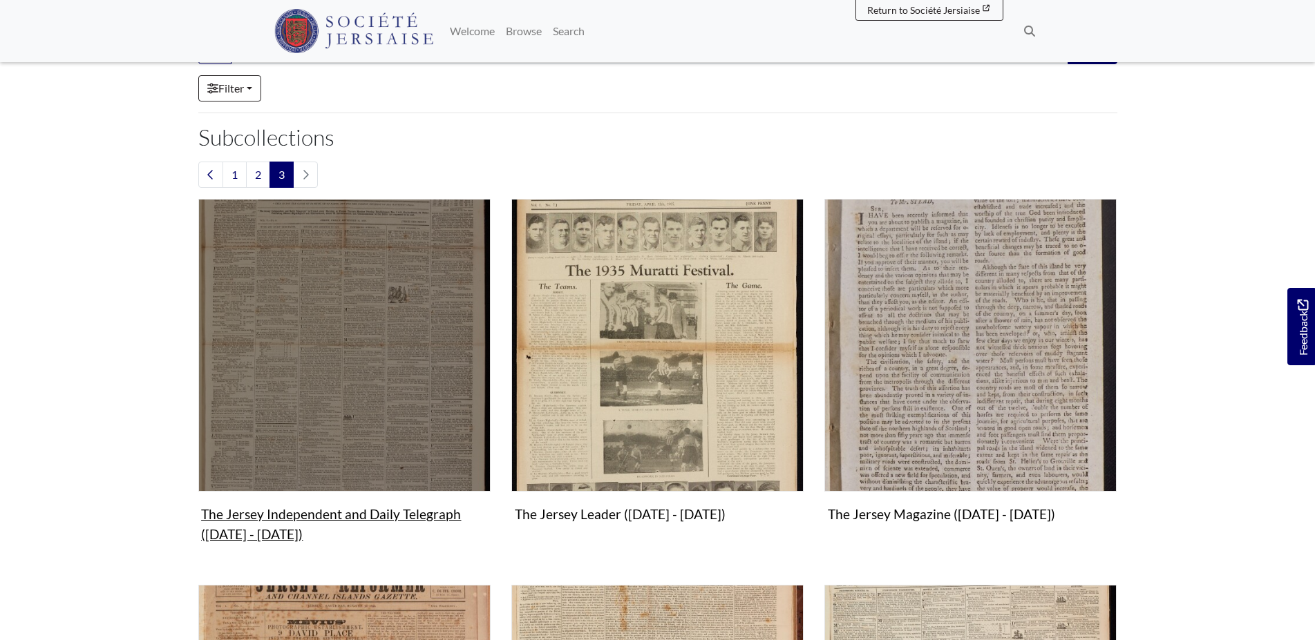
click at [331, 409] on img "Subcollection" at bounding box center [344, 345] width 292 height 292
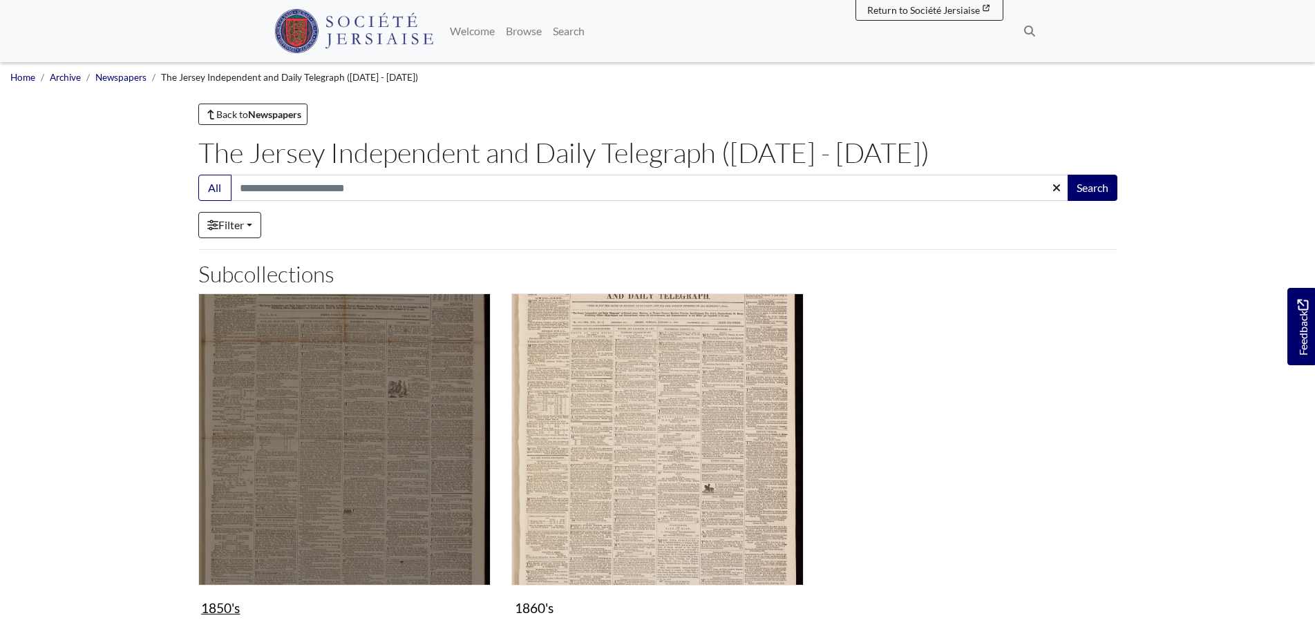
click at [383, 516] on img "Subcollection" at bounding box center [344, 440] width 292 height 292
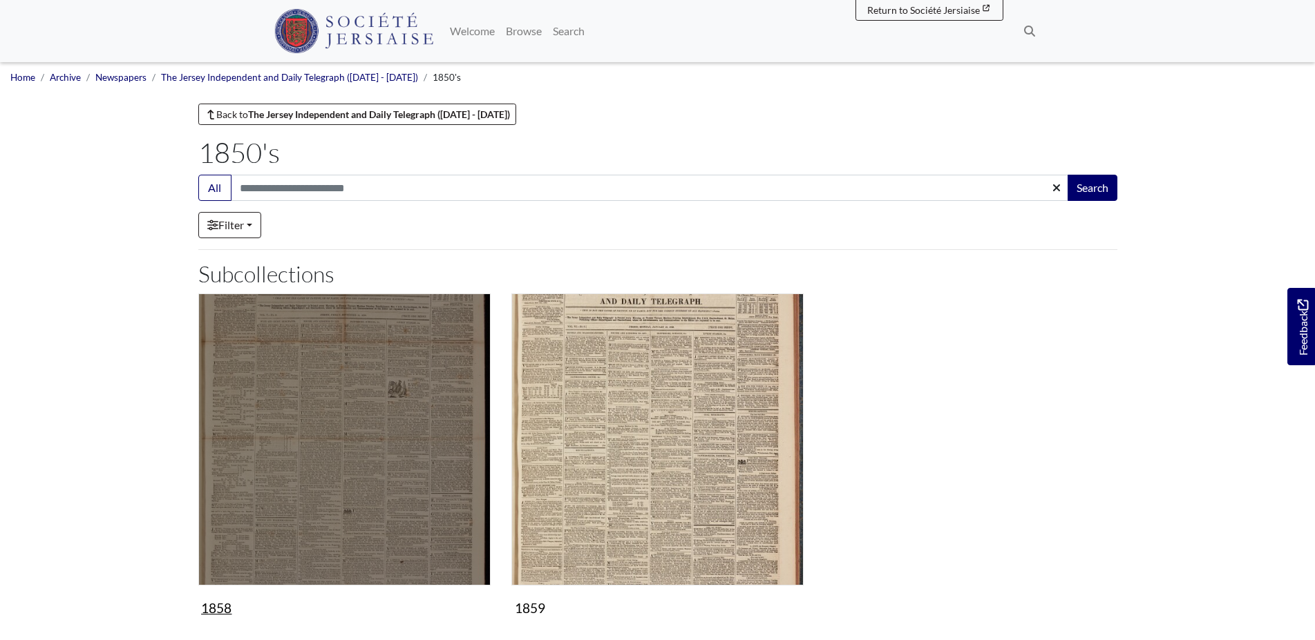
click at [378, 426] on img "Subcollection" at bounding box center [344, 440] width 292 height 292
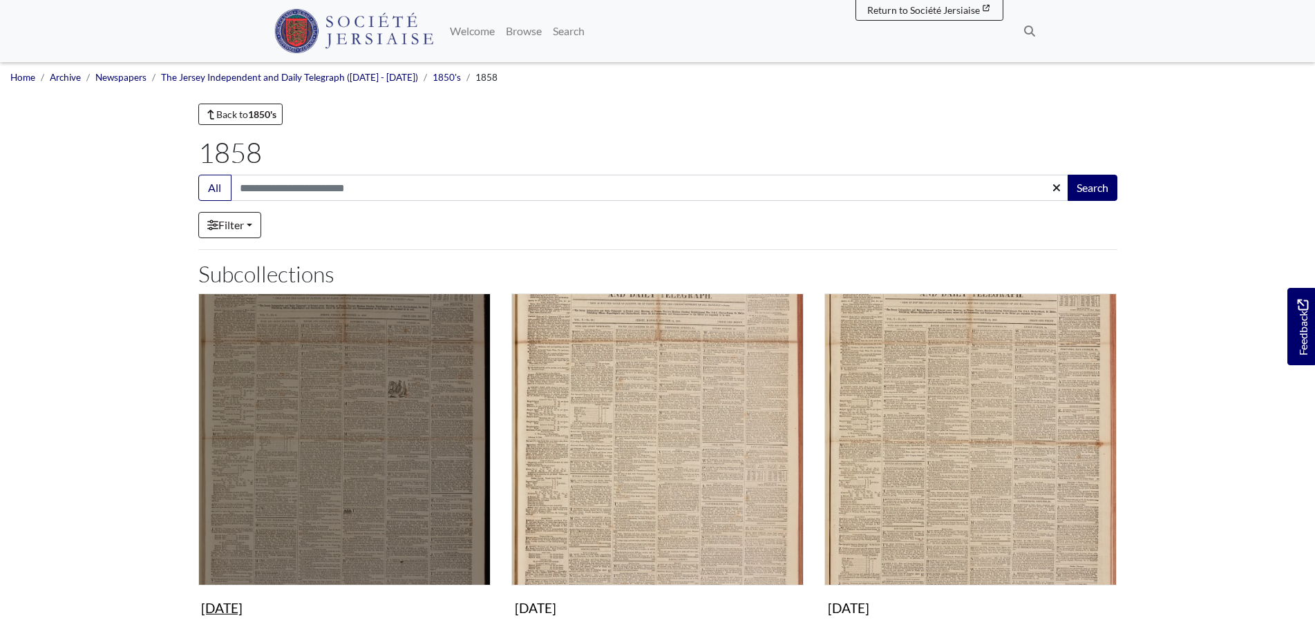
drag, startPoint x: 376, startPoint y: 493, endPoint x: 374, endPoint y: 486, distance: 7.2
click at [376, 492] on img "Subcollection" at bounding box center [344, 440] width 292 height 292
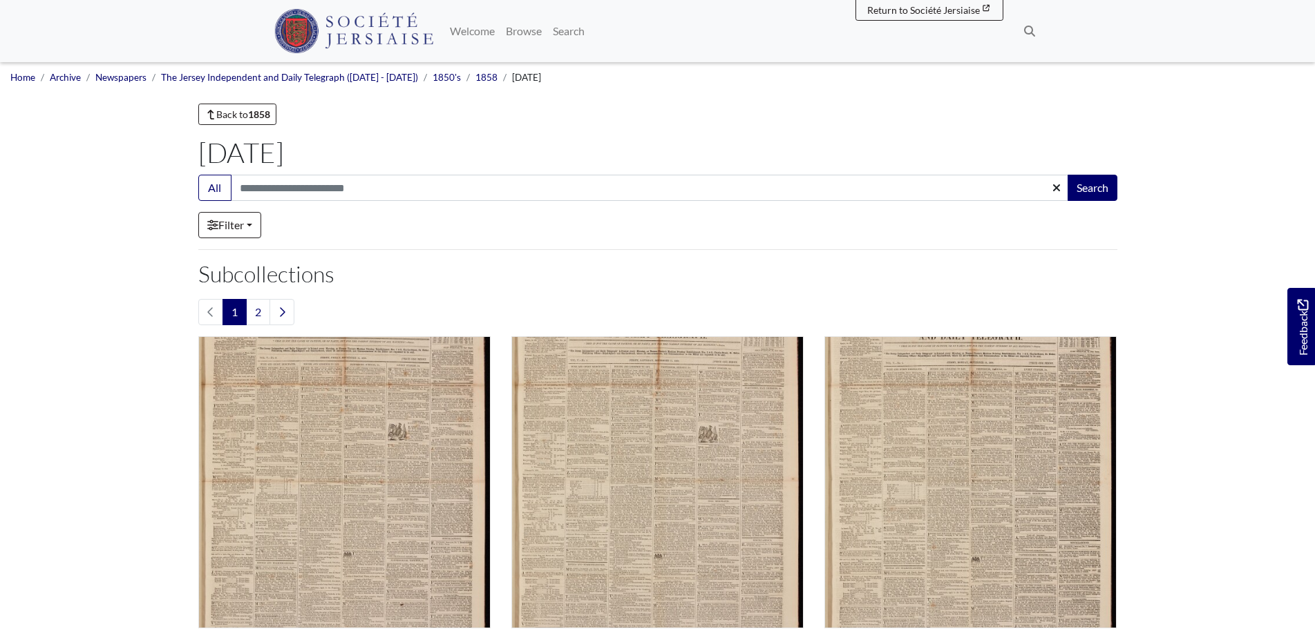
scroll to position [211, 0]
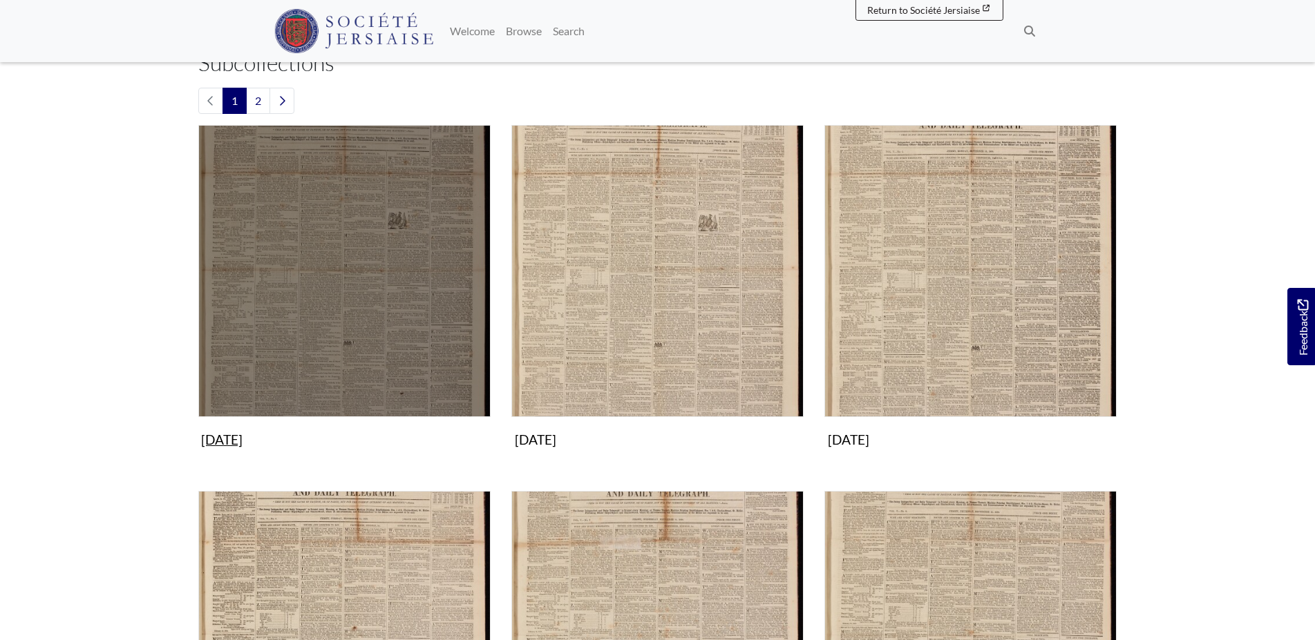
click at [397, 316] on img "Subcollection" at bounding box center [344, 271] width 292 height 292
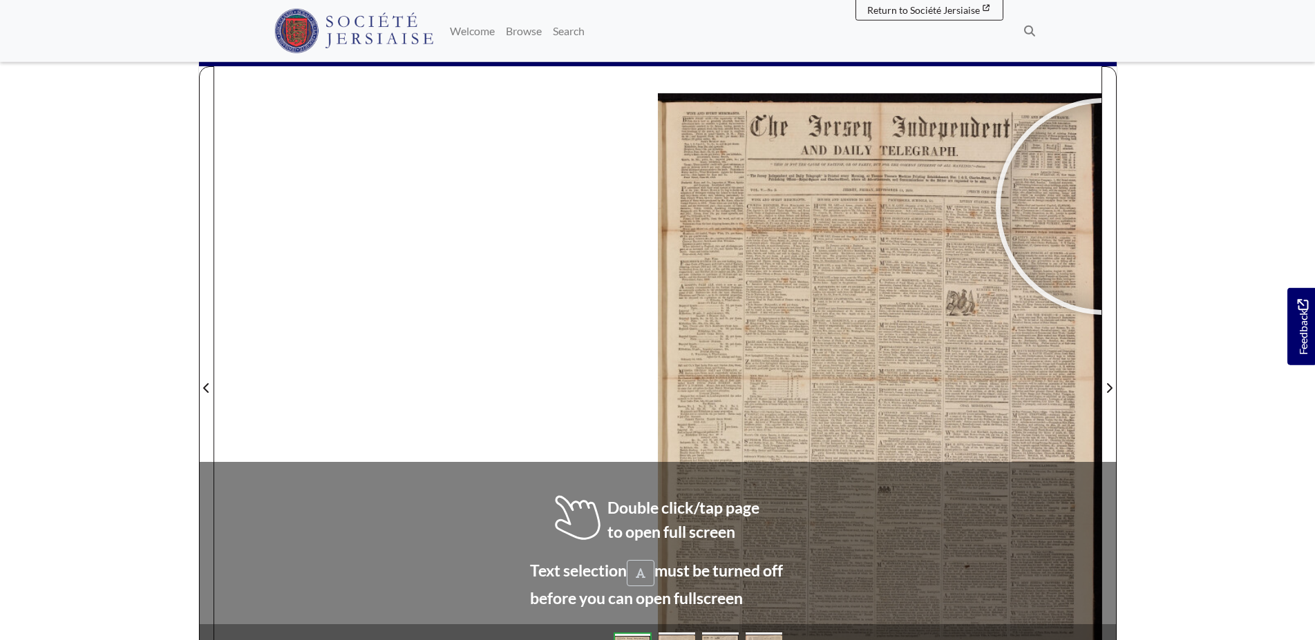
scroll to position [149, 0]
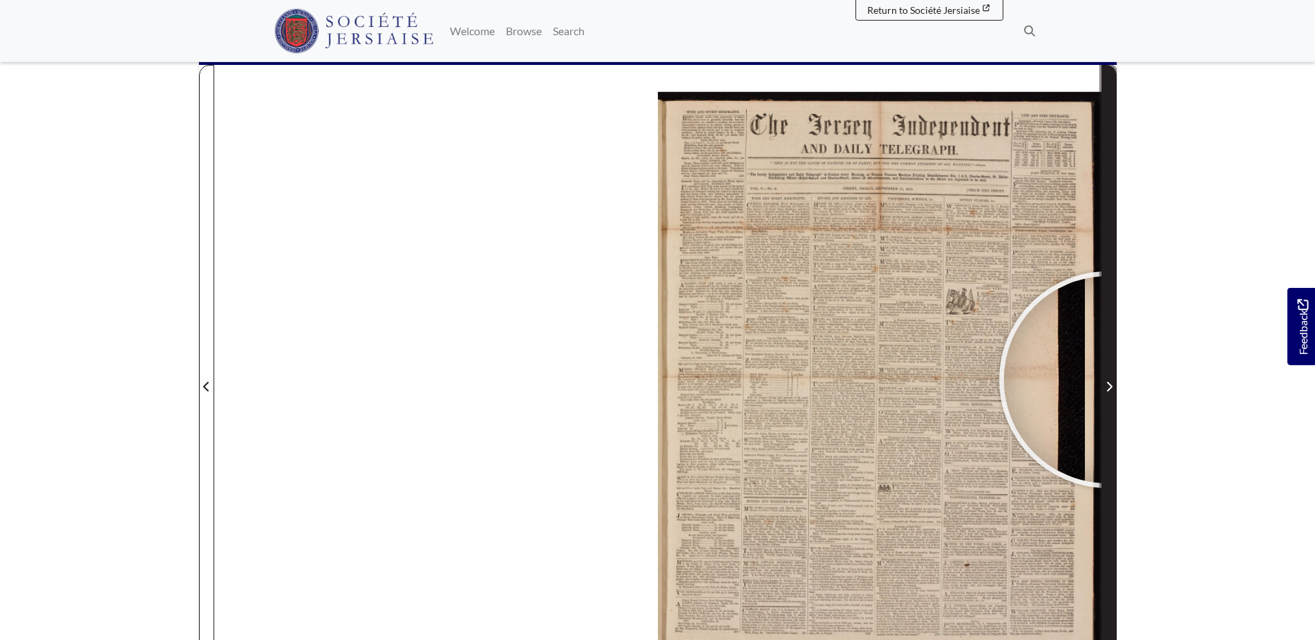
click at [1107, 380] on span "Next Page" at bounding box center [1109, 387] width 14 height 17
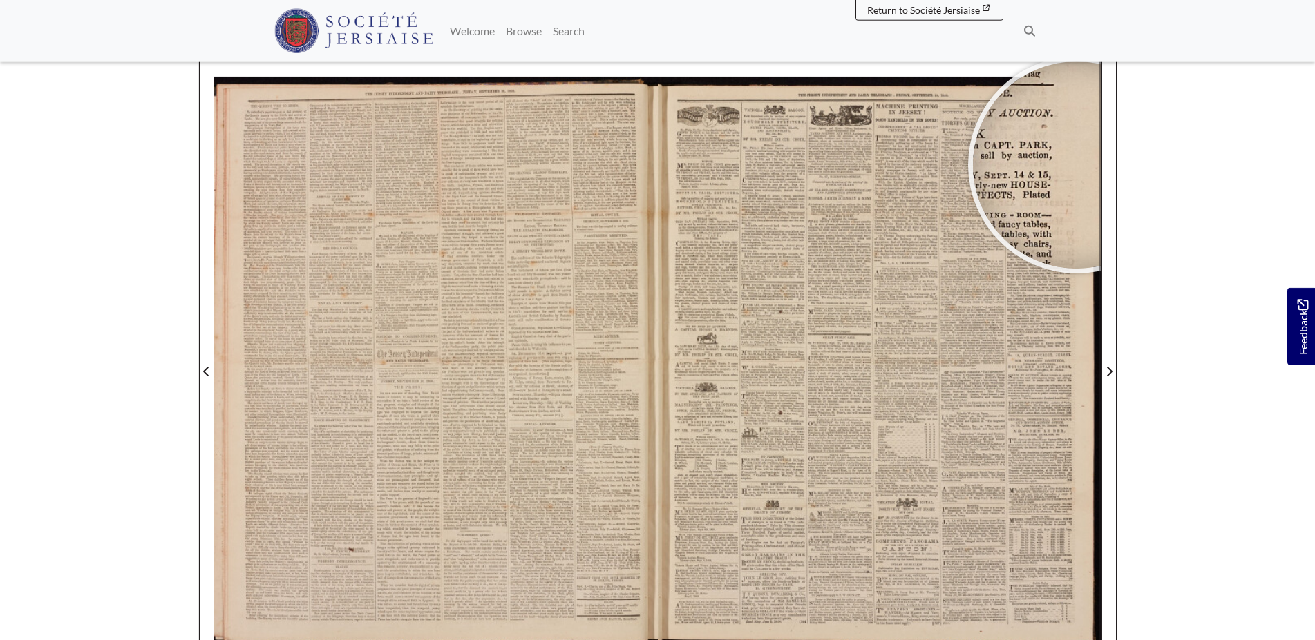
scroll to position [176, 0]
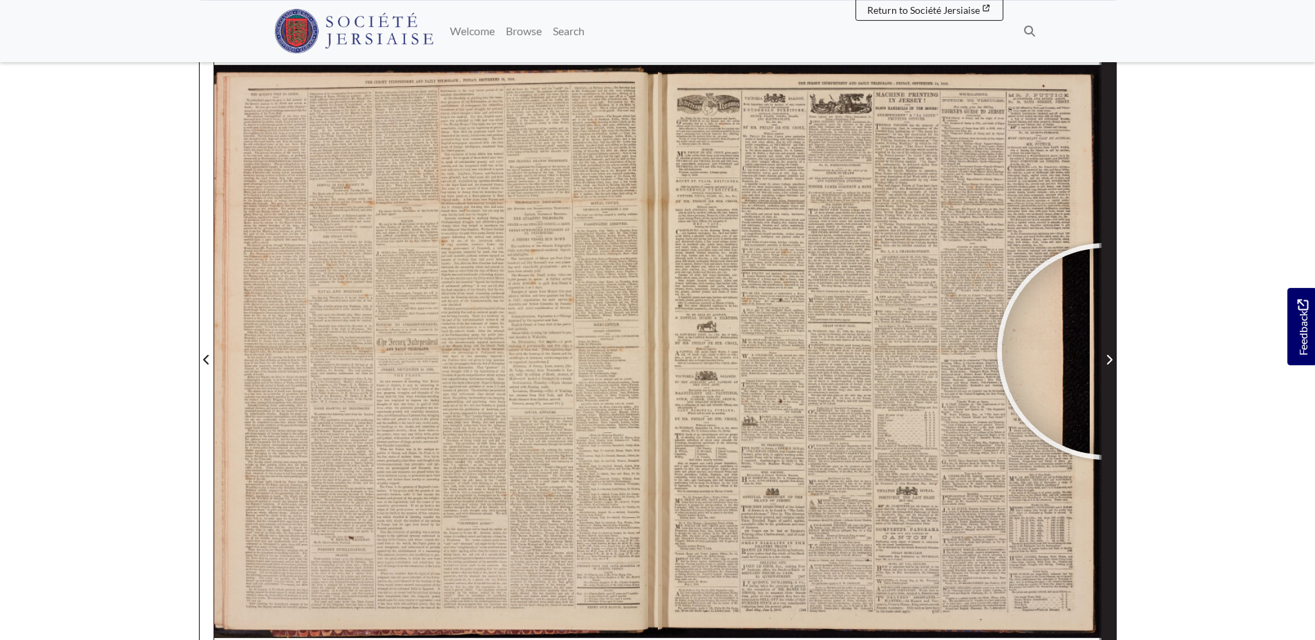
click at [1105, 352] on span "Next Page" at bounding box center [1109, 352] width 14 height 626
